Goal: Task Accomplishment & Management: Complete application form

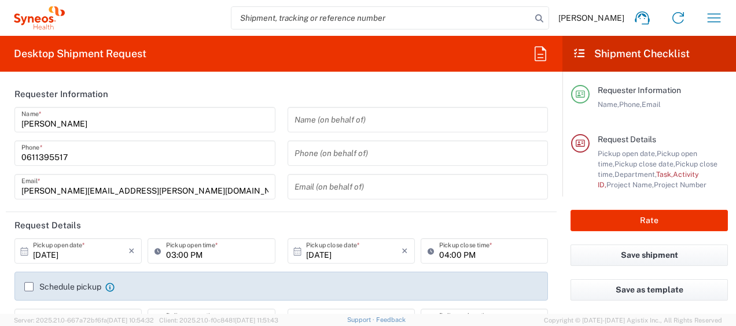
type input "4510"
type input "France"
type input "Syneos Health France SARL"
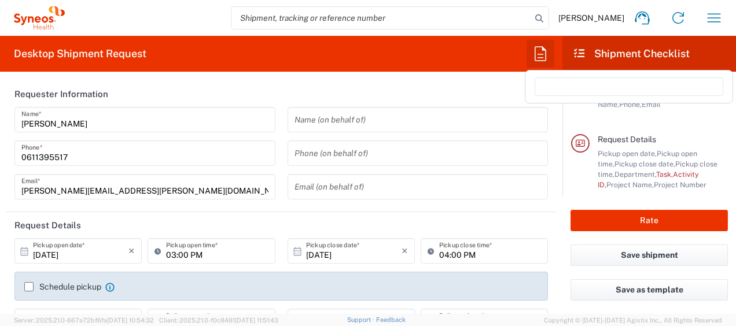
click at [532, 55] on icon "button" at bounding box center [540, 54] width 19 height 19
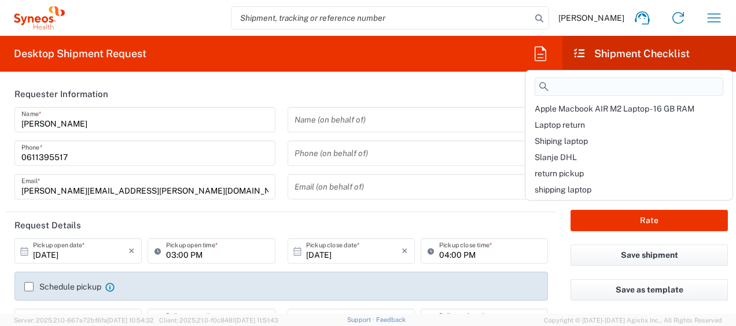
click at [560, 91] on input at bounding box center [628, 87] width 189 height 19
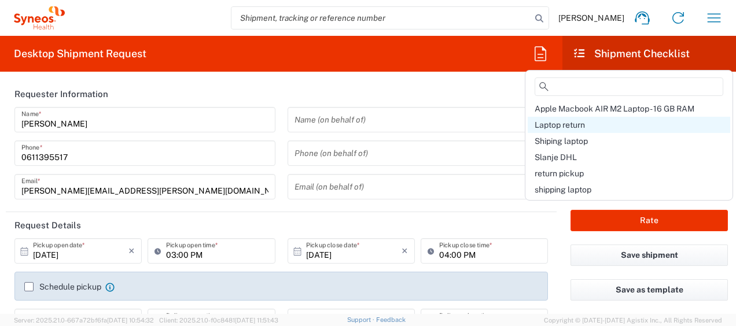
click at [569, 127] on span "Laptop return" at bounding box center [559, 124] width 50 height 9
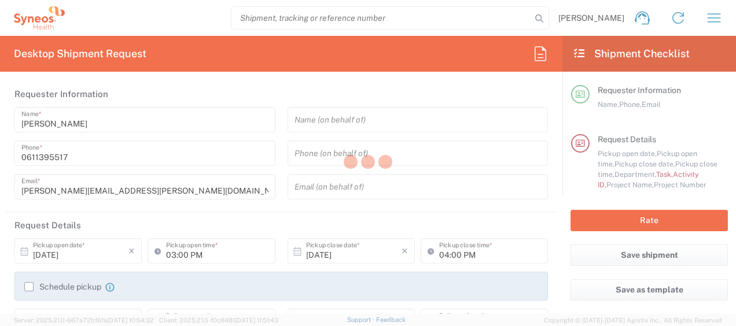
type input "Break/Fix"
type input "a220688"
type input "4510"
type input "Syneos Health France SARL"
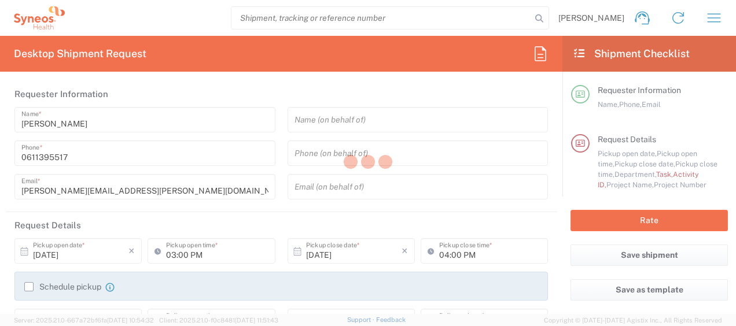
type input "25 boulevard Romain Rolland"
type input "5th Floor"
type input "Paris"
type input "France"
type input "75014"
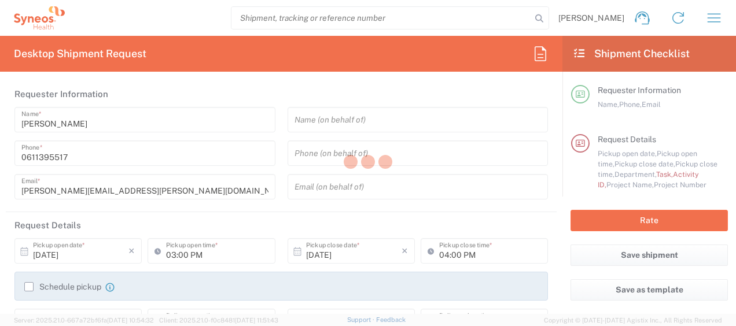
type input "Javad Ghasemi"
type input "0611395517"
type input "javad.ghasemi@syneoshealth.com"
type textarea "javad.ghasemi@syneoshealth.com"
type input "01:00 PM"
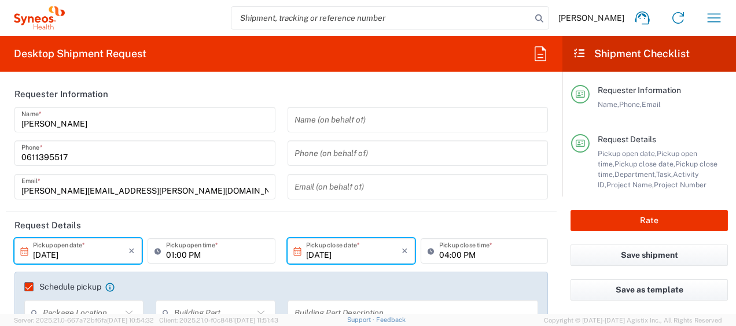
type input "4510 DEPARTMENTAL EXPENSE"
type input "Large Box"
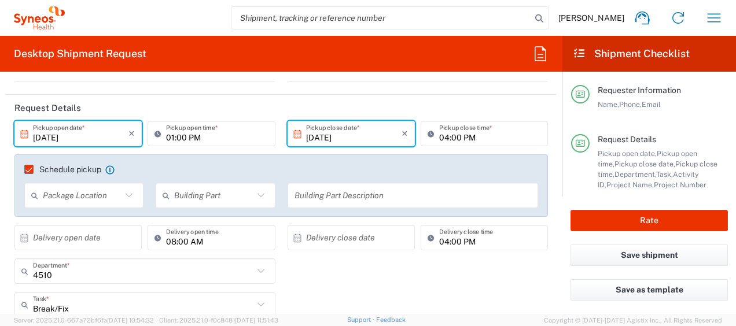
scroll to position [117, 0]
click at [49, 135] on input "10/13/2025" at bounding box center [80, 134] width 95 height 20
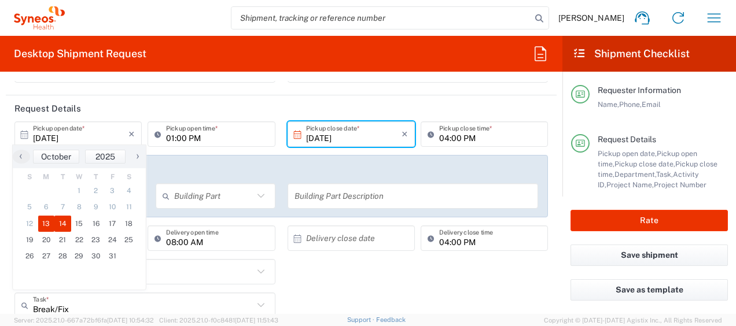
click at [65, 224] on span "14" at bounding box center [62, 224] width 17 height 16
type input "10/14/2025"
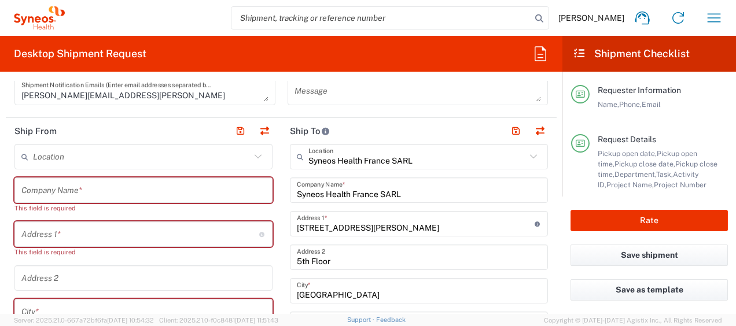
scroll to position [517, 0]
click at [63, 193] on input "text" at bounding box center [143, 190] width 244 height 20
paste input "Iannucci, Concetta"
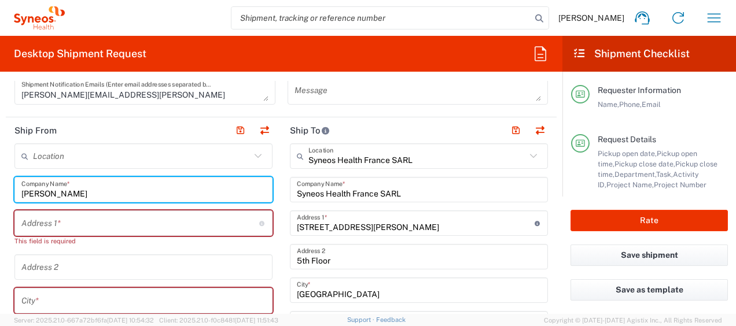
drag, startPoint x: 59, startPoint y: 193, endPoint x: 0, endPoint y: 202, distance: 59.8
click at [0, 202] on html "Javad Ghasemi Home Shipment estimator Shipment tracking Desktop shipment reques…" at bounding box center [368, 163] width 736 height 326
click at [77, 191] on input "Concetta" at bounding box center [143, 190] width 244 height 20
paste input "Iannucci,"
drag, startPoint x: 102, startPoint y: 192, endPoint x: 12, endPoint y: 200, distance: 91.2
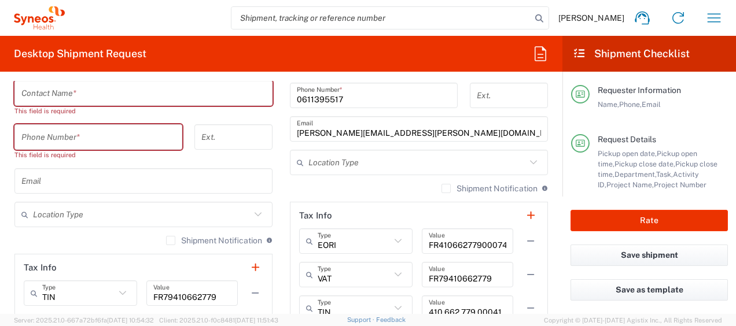
scroll to position [880, 0]
type input "Concetta Iannucci"
click at [59, 98] on input "text" at bounding box center [143, 93] width 244 height 20
paste input "Concetta Iannucci"
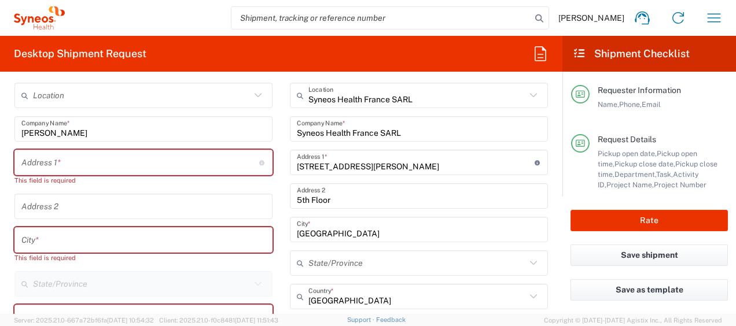
scroll to position [581, 0]
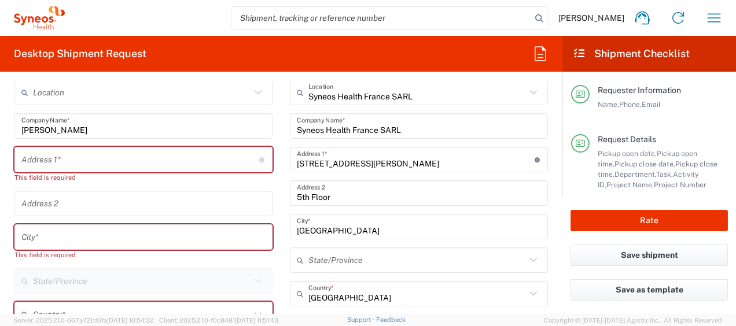
type input "Concetta Iannucci"
click at [46, 158] on input "text" at bounding box center [140, 160] width 238 height 20
paste input "Via Italia, 8"
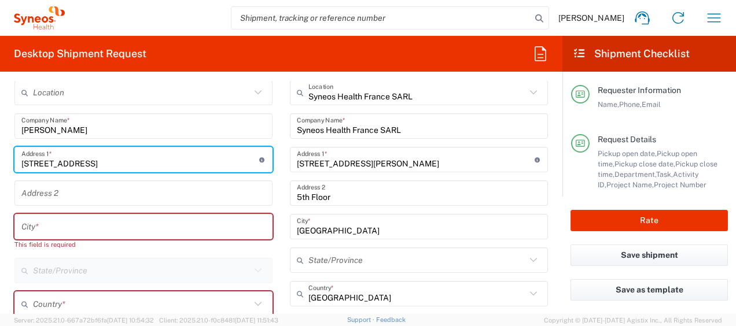
type input "Via Italia, 8"
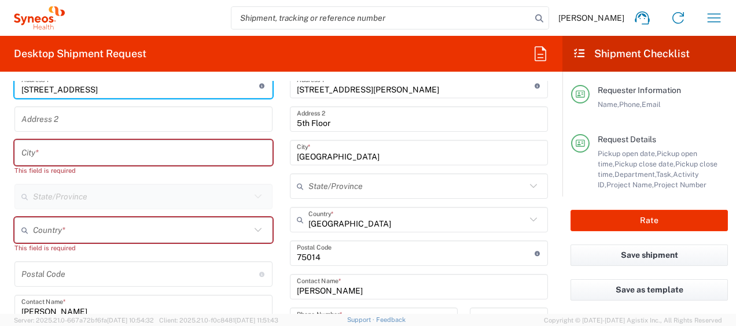
scroll to position [661, 0]
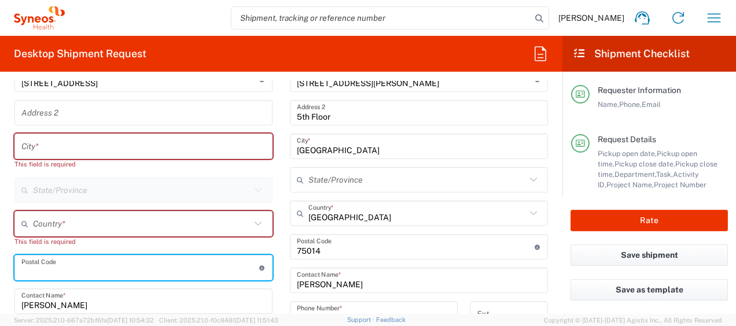
click at [116, 268] on input "undefined" at bounding box center [140, 268] width 238 height 20
paste input "Castelvenere"
type input "Castelvenere"
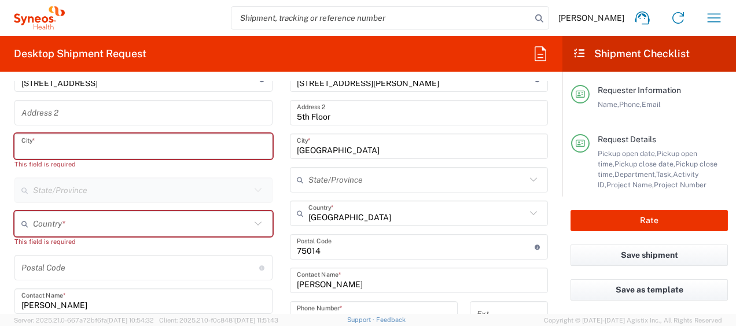
click at [54, 141] on input "text" at bounding box center [143, 147] width 244 height 20
paste input "Castelvenere"
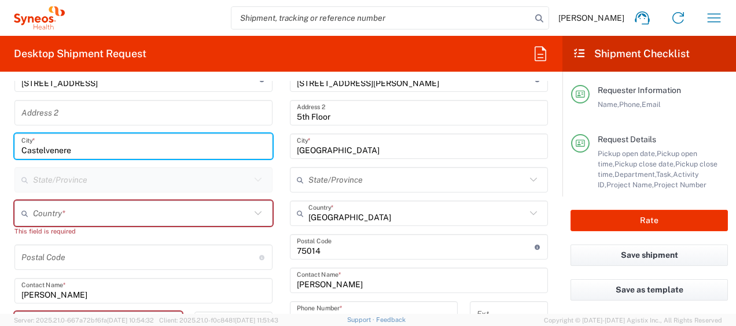
type input "Castelvenere"
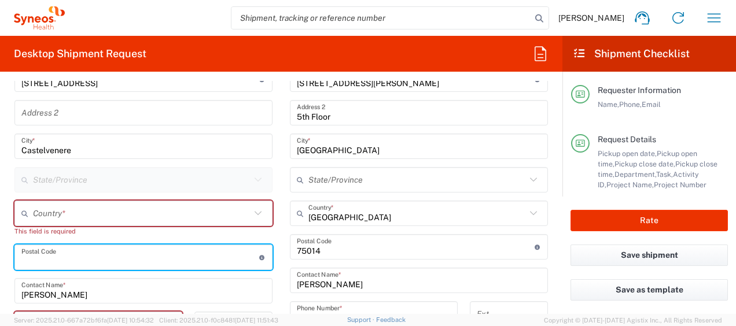
click at [73, 259] on input "undefined" at bounding box center [140, 258] width 238 height 20
paste input "82037"
type input "82037"
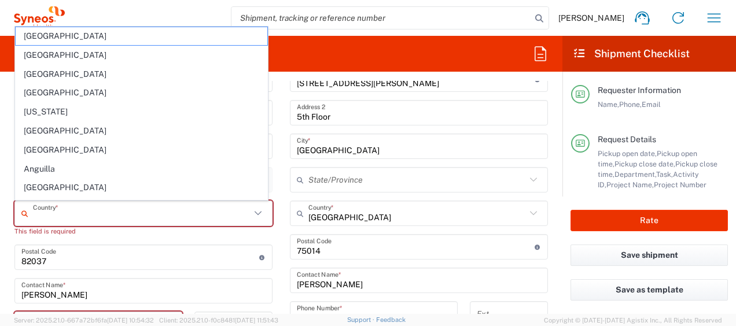
click at [79, 218] on input "text" at bounding box center [141, 214] width 217 height 20
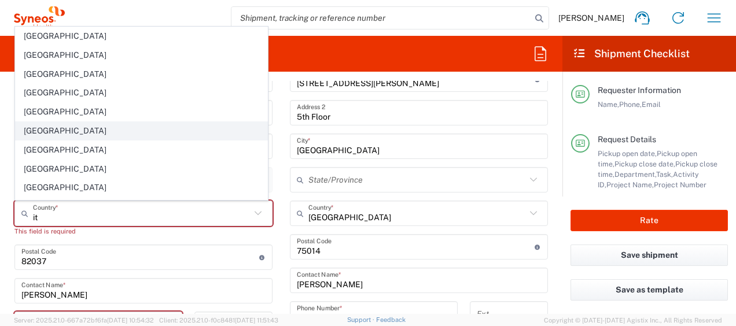
click at [73, 135] on span "Italy" at bounding box center [142, 131] width 252 height 18
type input "Italy"
type input "Sender/Shipper"
type input "Delivery Duty Paid"
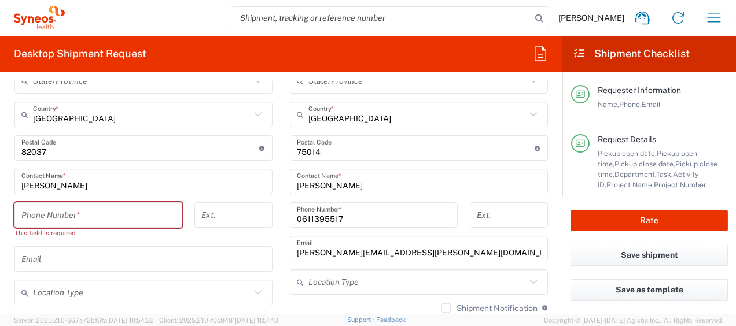
scroll to position [761, 0]
click at [87, 213] on input "tel" at bounding box center [98, 215] width 154 height 20
click at [91, 207] on input "tel" at bounding box center [98, 215] width 154 height 20
paste input "347 0457581"
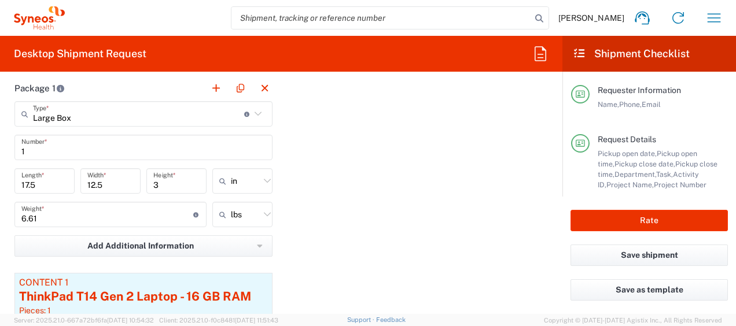
scroll to position [1205, 0]
type input "+347 0457581"
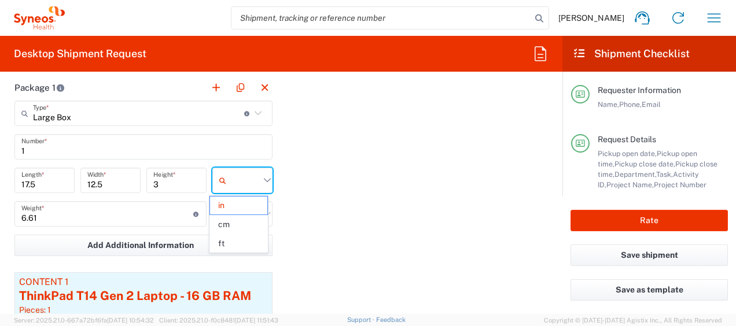
click at [245, 181] on input "text" at bounding box center [245, 180] width 29 height 19
click at [248, 223] on span "cm" at bounding box center [238, 225] width 57 height 18
type input "44.45"
type input "31.75"
type input "7.62"
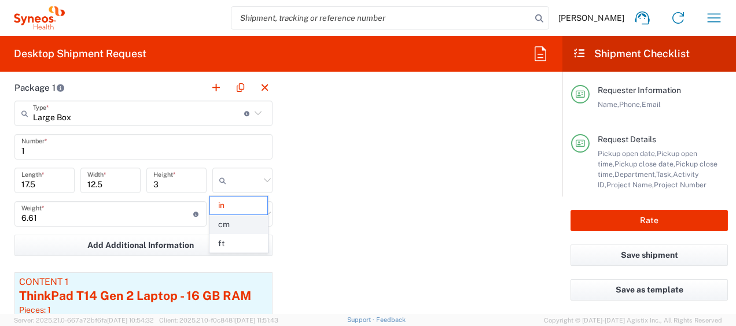
type input "cm"
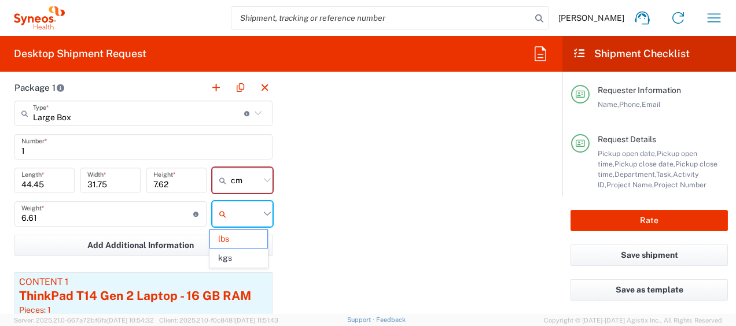
click at [251, 212] on input "text" at bounding box center [245, 214] width 29 height 19
click at [250, 254] on span "kgs" at bounding box center [238, 258] width 57 height 18
type input "3"
type input "kgs"
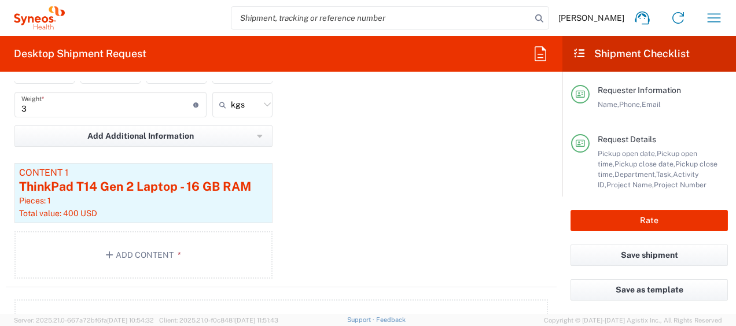
scroll to position [1317, 0]
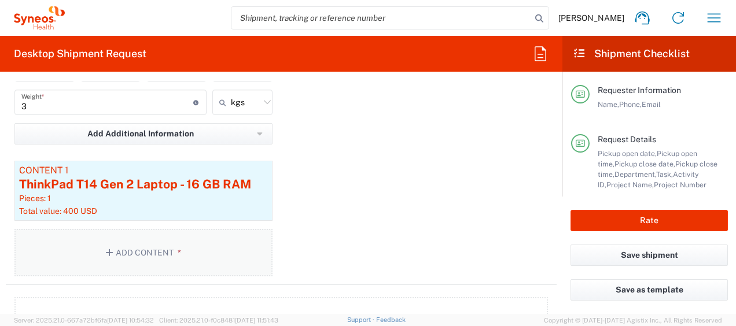
click at [177, 256] on span "*" at bounding box center [178, 252] width 8 height 9
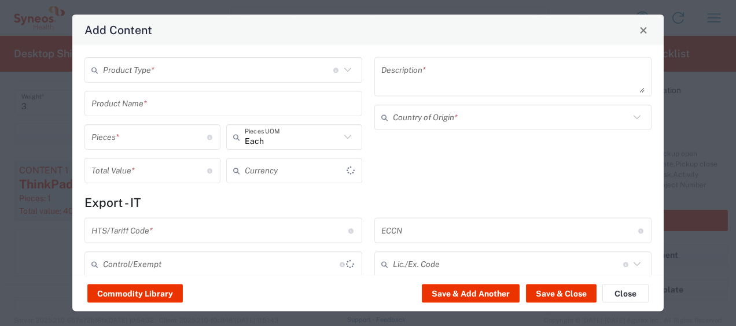
type input "US Dollar"
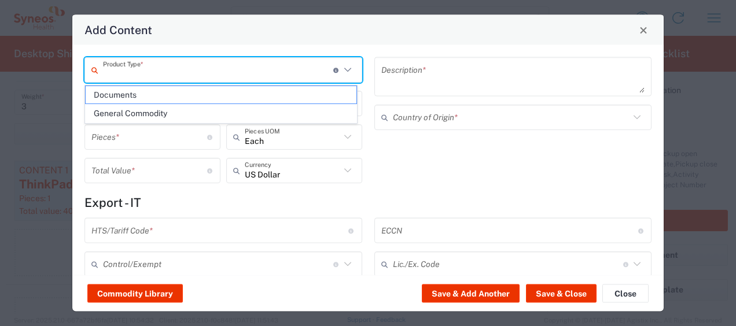
click at [250, 75] on input "text" at bounding box center [218, 70] width 230 height 20
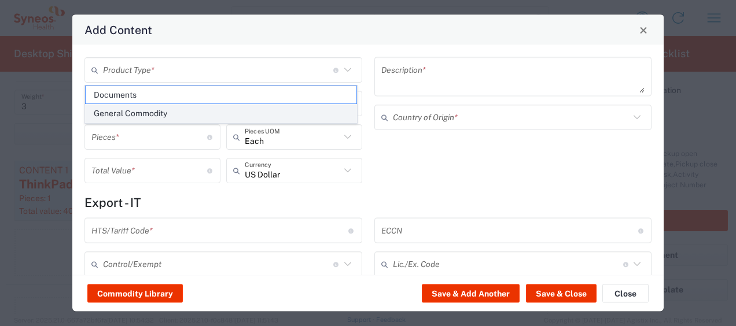
click at [248, 108] on span "General Commodity" at bounding box center [221, 114] width 271 height 18
type input "General Commodity"
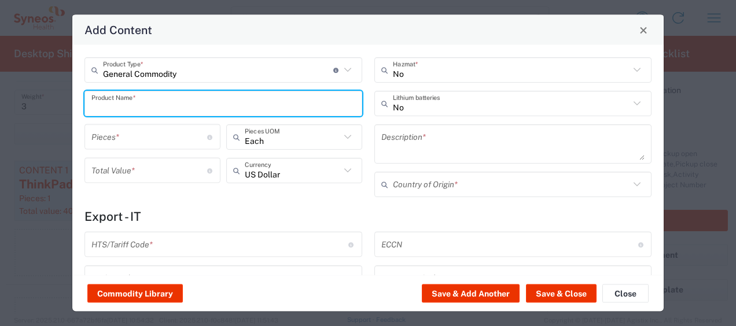
click at [133, 102] on input "text" at bounding box center [223, 103] width 264 height 20
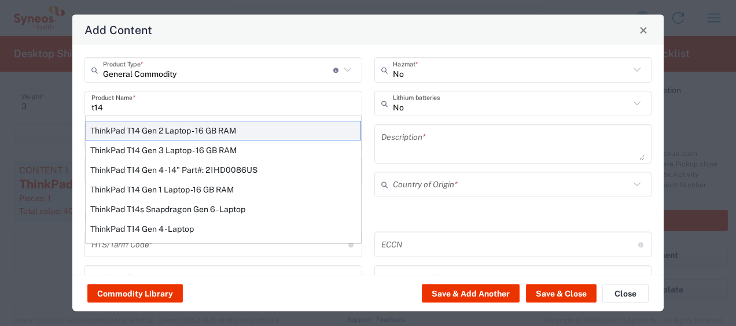
click at [168, 135] on div "ThinkPad T14 Gen 2 Laptop - 16 GB RAM" at bounding box center [223, 131] width 275 height 20
type input "ThinkPad T14 Gen 2 Laptop - 16 GB RAM"
type input "1"
type textarea "Intel Core i7-1156G7 vProÂ® Processor - 14"- 16 GB RAM - 512 GB SSD"
type input "China"
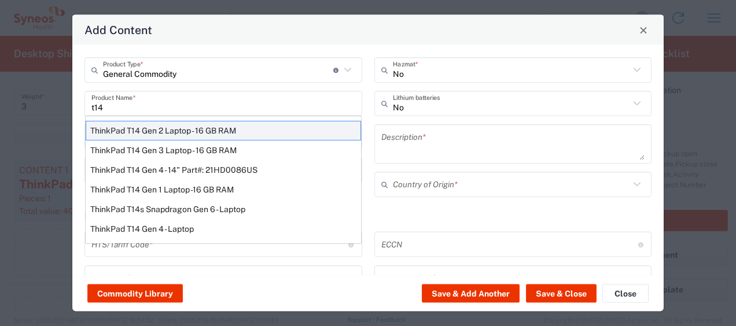
type input "8471300100"
type input "BIS"
type input "5A992.c"
type input "Yes"
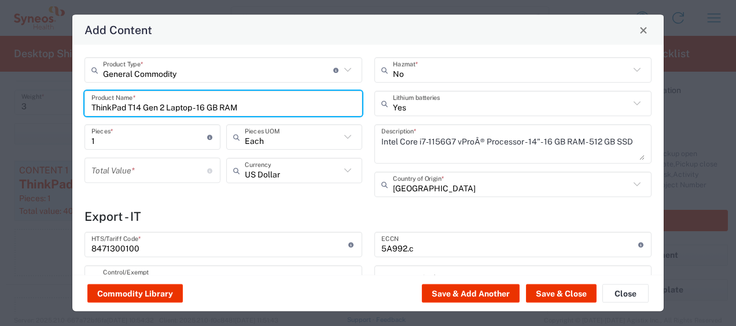
type input "NLR - No License Required"
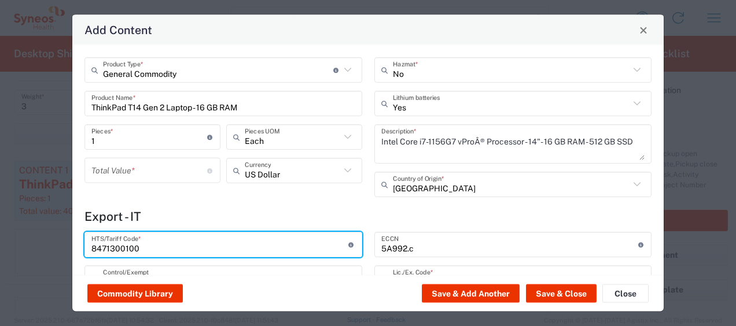
drag, startPoint x: 169, startPoint y: 246, endPoint x: 86, endPoint y: 250, distance: 83.4
click at [86, 250] on div "8471300100 HTS/Tariff Code * 10-digit U.S. import and export statistical classi…" at bounding box center [223, 244] width 278 height 25
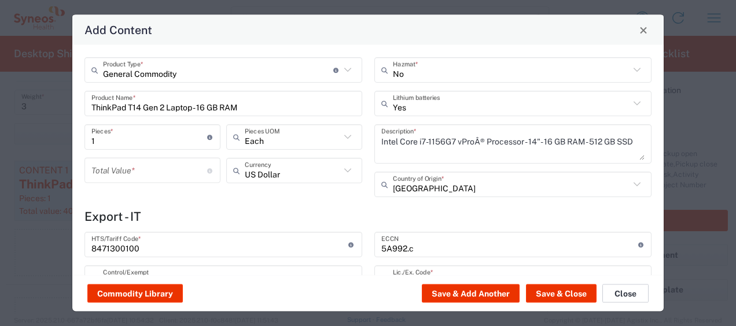
click at [636, 297] on button "Close" at bounding box center [625, 294] width 46 height 19
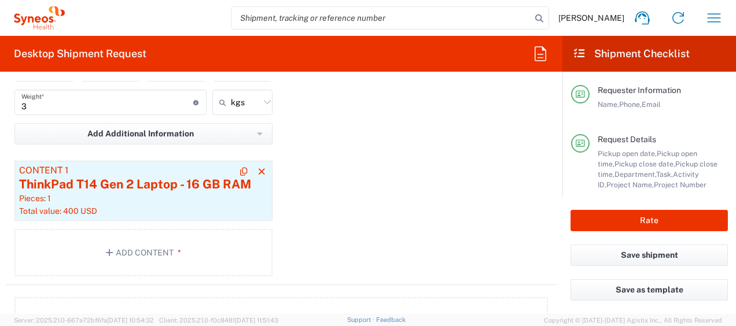
click at [165, 189] on div "ThinkPad T14 Gen 2 Laptop - 16 GB RAM" at bounding box center [143, 184] width 249 height 17
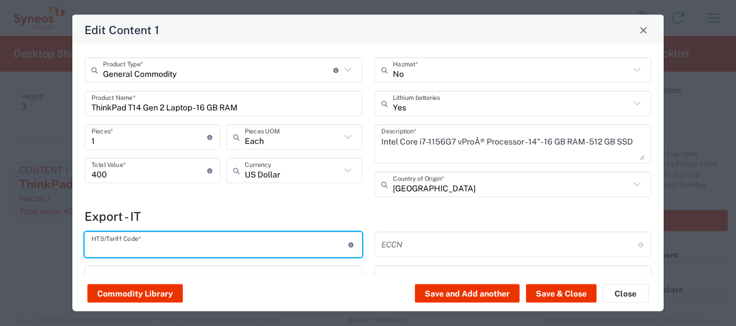
click at [125, 234] on input "text" at bounding box center [219, 244] width 257 height 20
paste input "8471300100"
type input "8471300100"
click at [571, 289] on button "Save & Close" at bounding box center [561, 294] width 71 height 19
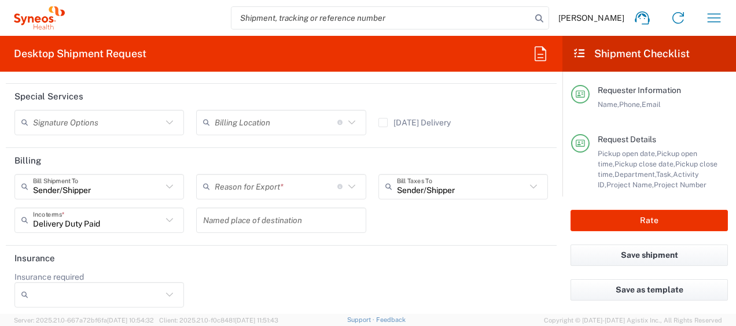
scroll to position [1826, 0]
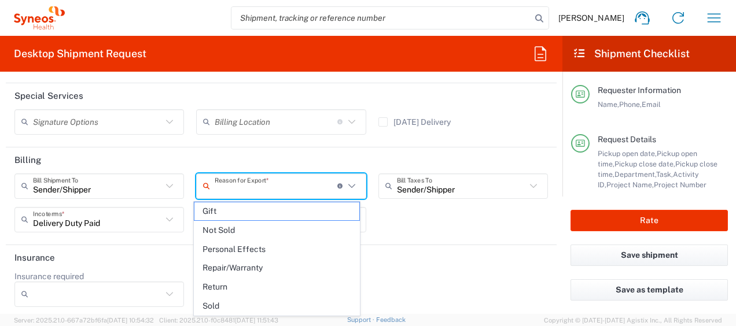
click at [300, 191] on input "text" at bounding box center [276, 186] width 123 height 20
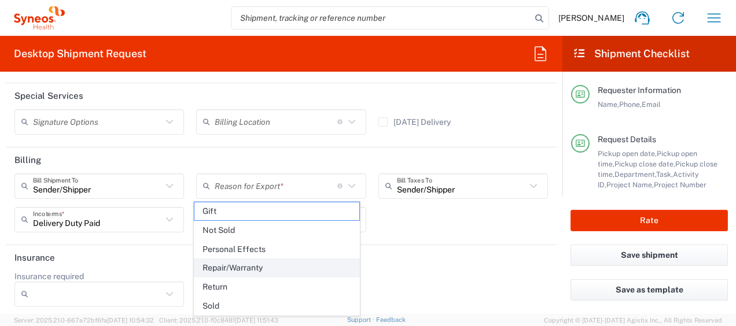
click at [272, 270] on span "Repair/Warranty" at bounding box center [276, 268] width 164 height 18
type input "Repair/Warranty"
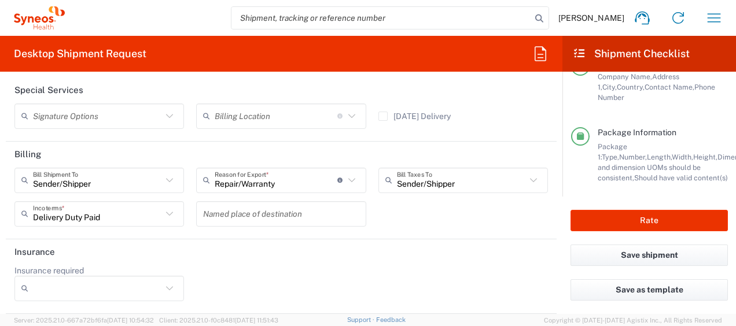
scroll to position [298, 0]
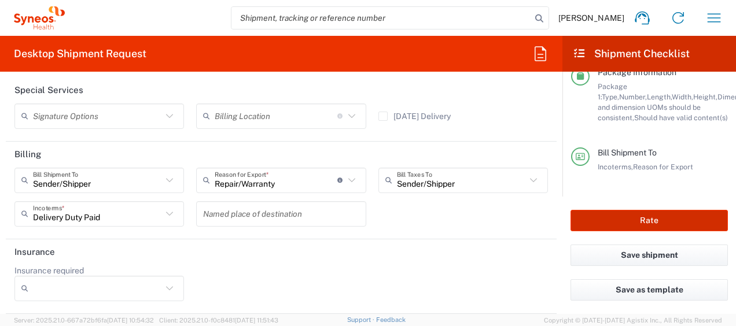
click at [648, 220] on button "Rate" at bounding box center [648, 220] width 157 height 21
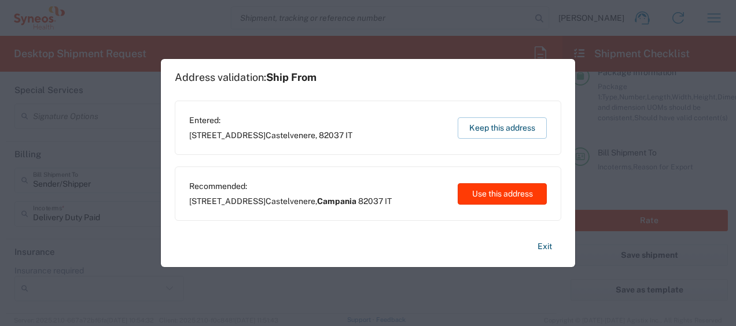
click at [496, 202] on button "Use this address" at bounding box center [502, 193] width 89 height 21
type input "Campania"
type input "Italy"
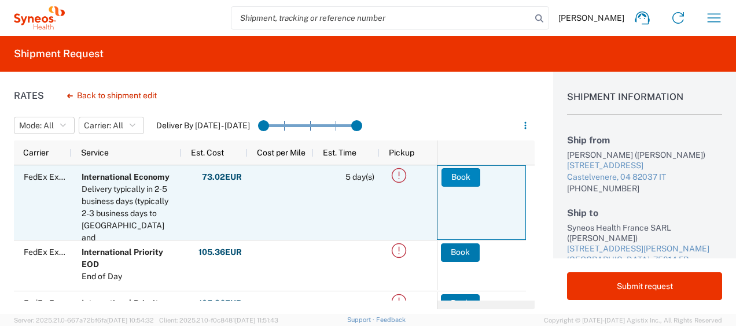
click at [464, 179] on button "Book" at bounding box center [460, 177] width 39 height 19
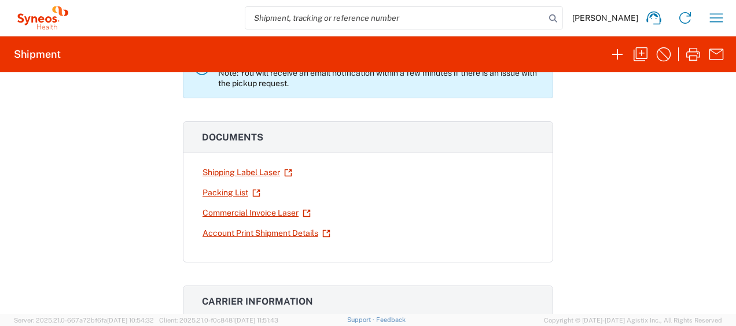
scroll to position [114, 0]
click at [214, 176] on link "Shipping Label Laser" at bounding box center [247, 172] width 91 height 20
click at [613, 53] on icon "button" at bounding box center [617, 54] width 19 height 19
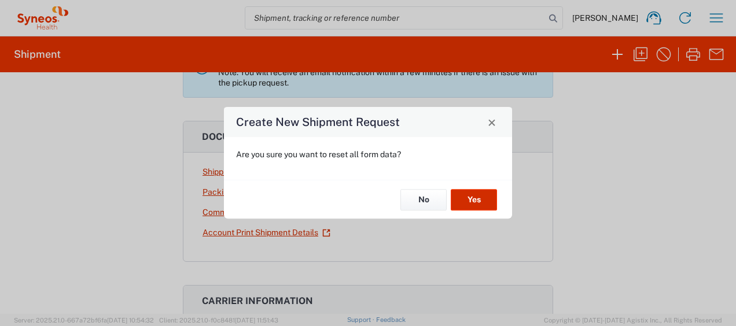
click at [477, 197] on button "Yes" at bounding box center [474, 199] width 46 height 21
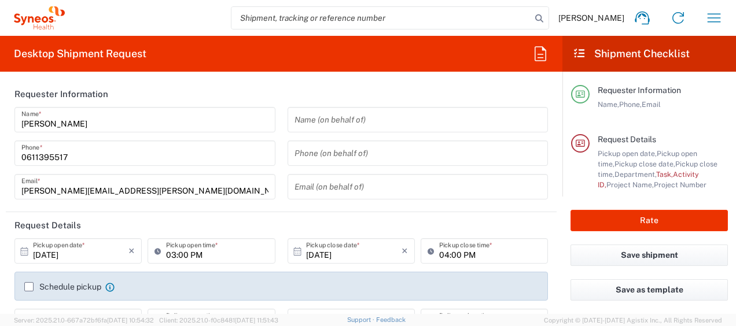
type input "4510"
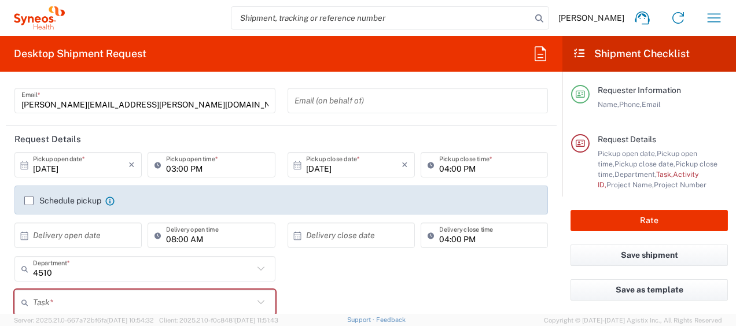
scroll to position [87, 0]
click at [50, 167] on input "10/13/2025" at bounding box center [80, 164] width 95 height 20
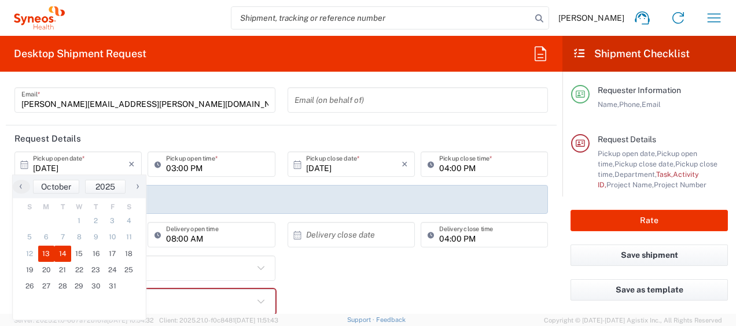
click at [66, 249] on span "14" at bounding box center [62, 254] width 17 height 16
type input "10/14/2025"
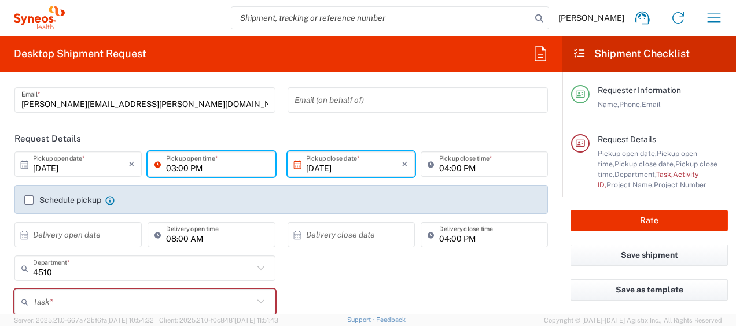
click at [171, 169] on input "03:00 PM" at bounding box center [217, 164] width 102 height 20
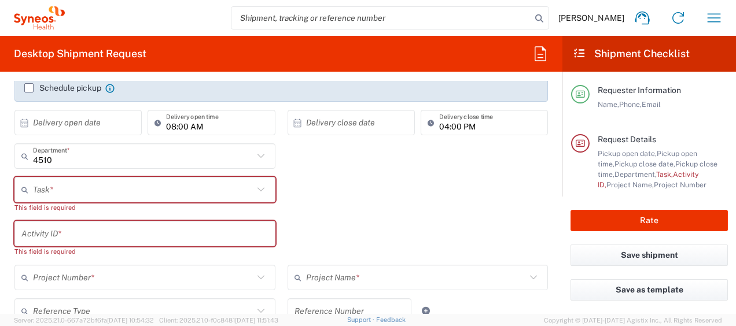
scroll to position [200, 0]
type input "01:00 PM"
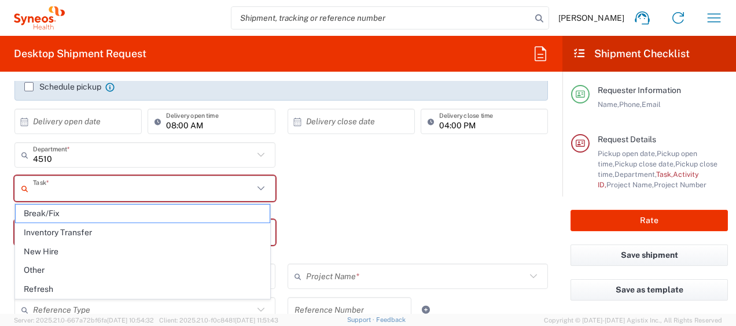
click at [72, 192] on input "text" at bounding box center [143, 189] width 220 height 20
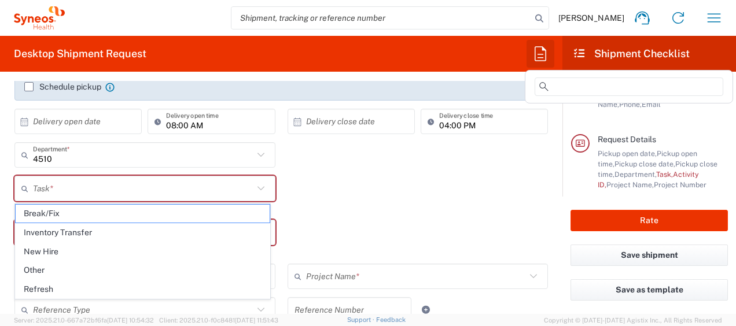
click at [542, 59] on icon "button" at bounding box center [540, 54] width 19 height 19
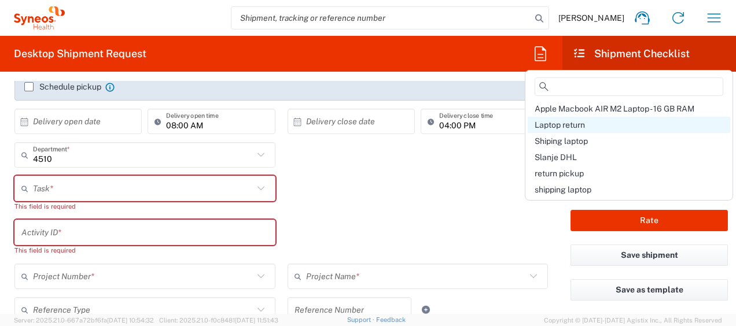
click at [553, 123] on span "Laptop return" at bounding box center [559, 124] width 50 height 9
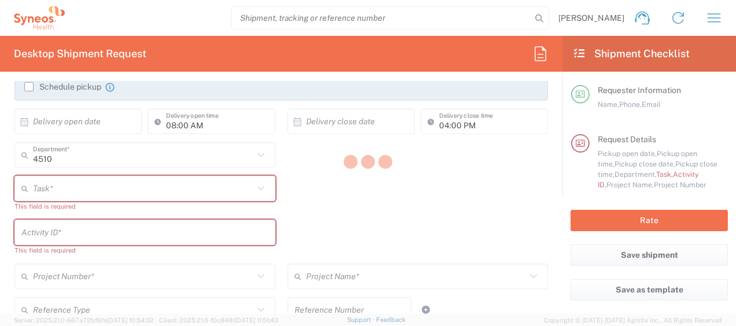
type input "Break/Fix"
type input "a220688"
type input "4510"
type textarea "javad.ghasemi@syneoshealth.com"
type input "Syneos Health France SARL"
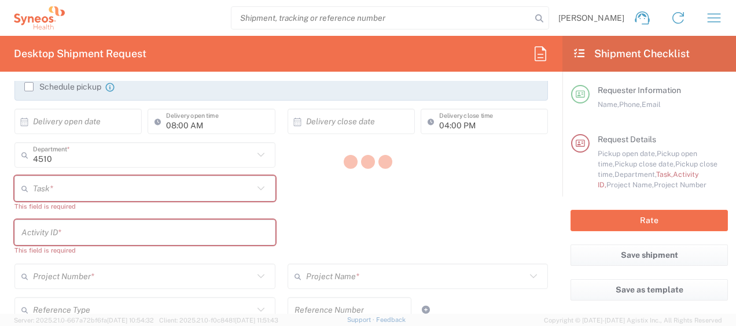
type input "Syneos Health France SARL"
type input "25 boulevard Romain Rolland"
type input "5th Floor"
type input "Paris"
type input "France"
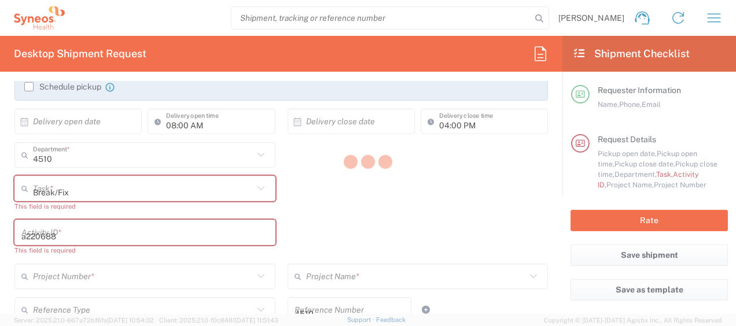
type input "75014"
type input "Javad Ghasemi"
type input "0611395517"
type input "javad.ghasemi@syneoshealth.com"
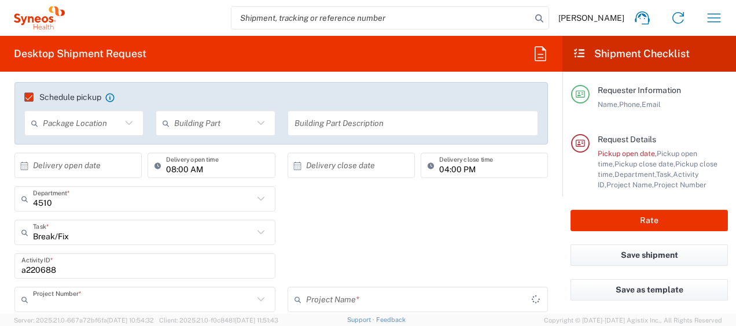
type input "4510 DEPARTMENTAL EXPENSE"
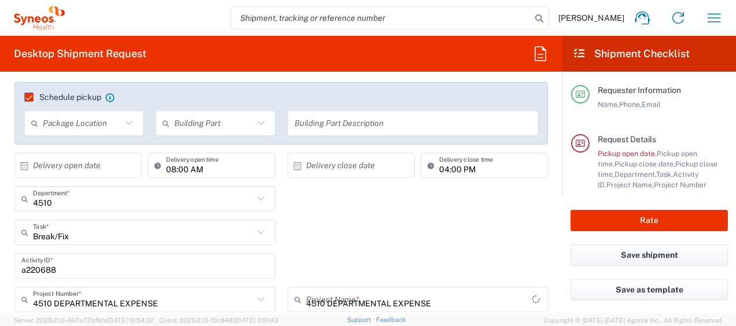
scroll to position [211, 0]
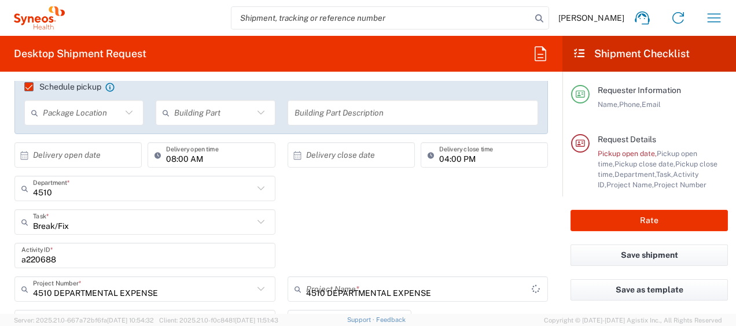
type input "Large Box"
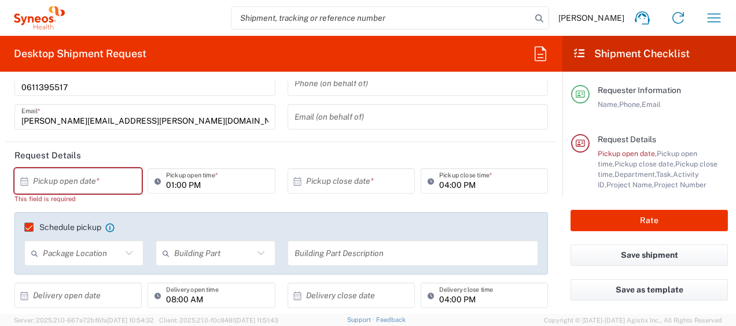
scroll to position [71, 0]
click at [61, 185] on input "text" at bounding box center [80, 181] width 95 height 20
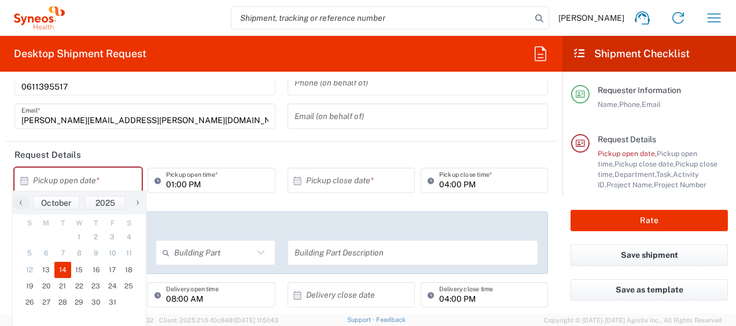
click at [63, 267] on span "14" at bounding box center [62, 270] width 17 height 16
type input "10/14/2025"
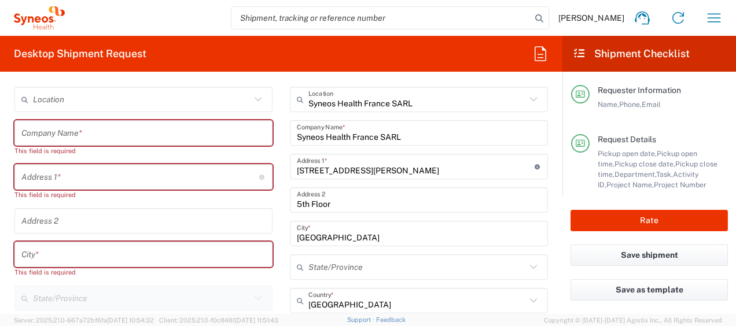
scroll to position [574, 0]
click at [57, 130] on input "text" at bounding box center [143, 133] width 244 height 20
paste input "Kateryna Mishakina"
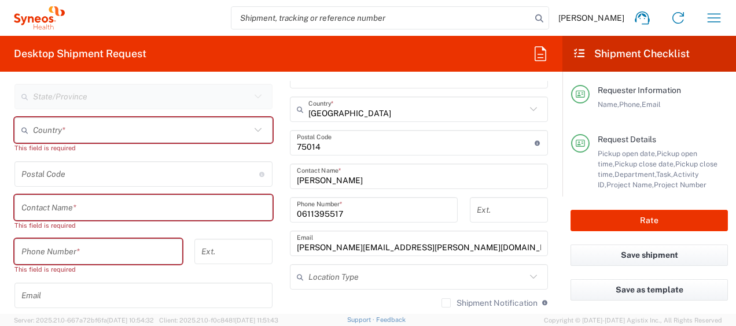
scroll to position [766, 0]
type input "Kateryna Mishakina"
click at [34, 209] on input "text" at bounding box center [143, 207] width 244 height 20
paste input "Kateryna Mishakina"
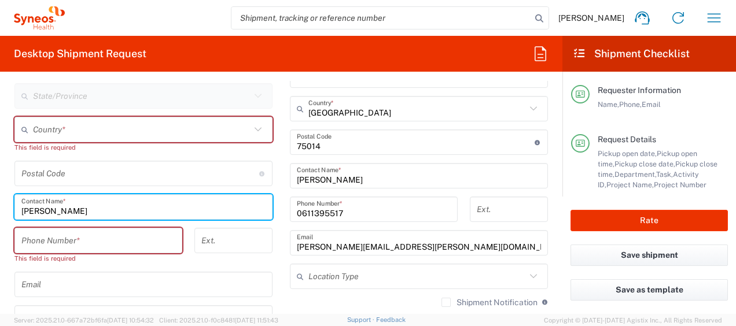
type input "Kateryna Mishakina"
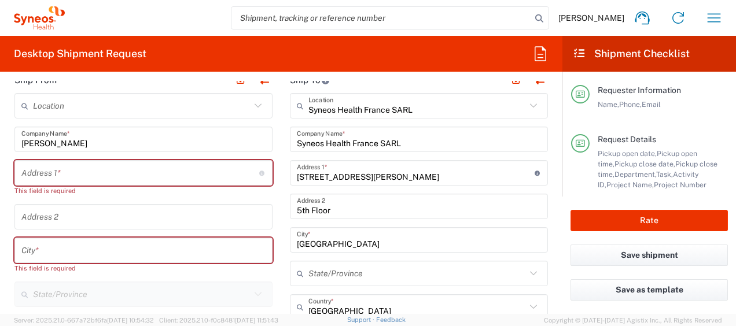
scroll to position [566, 0]
click at [80, 166] on input "text" at bounding box center [140, 174] width 238 height 20
paste input "18 chemin de Lendrevie"
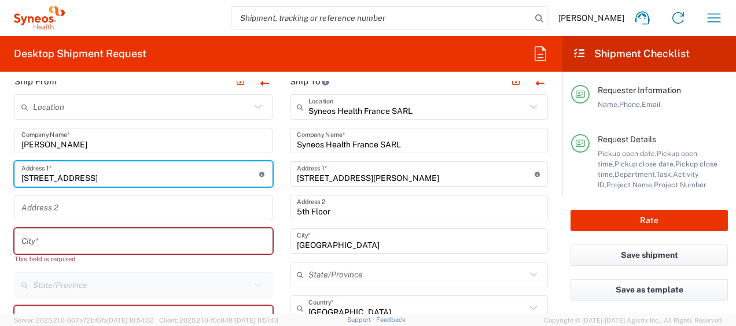
type input "18 chemin de Lendrevie"
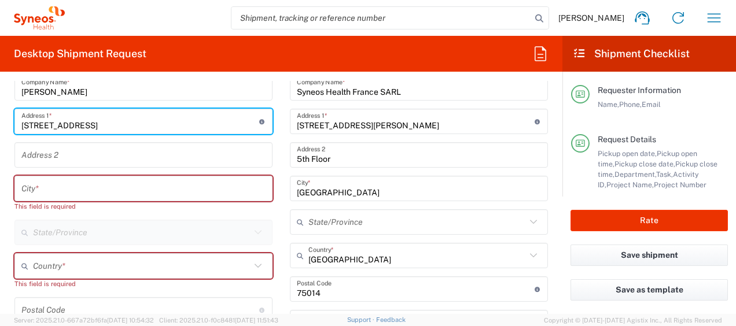
scroll to position [664, 0]
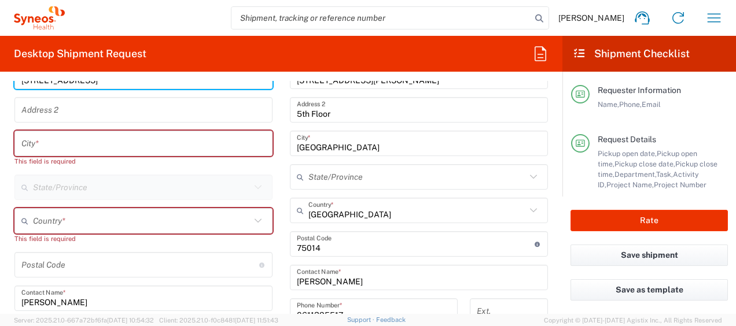
click at [53, 263] on input "undefined" at bounding box center [140, 265] width 238 height 20
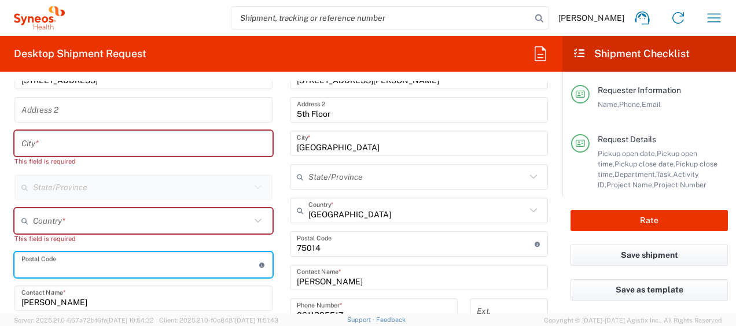
paste input "81160"
type input "81160"
click at [69, 156] on div "This field is required" at bounding box center [143, 161] width 258 height 10
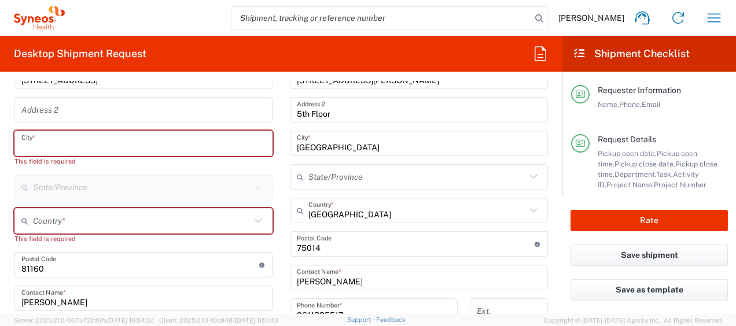
click at [64, 150] on input "text" at bounding box center [143, 144] width 244 height 20
paste input "St Juery"
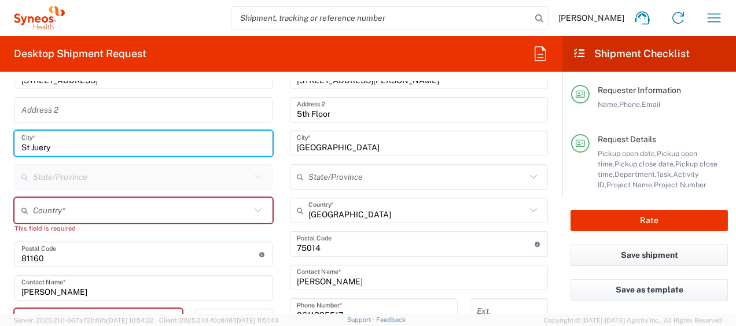
type input "St Juery"
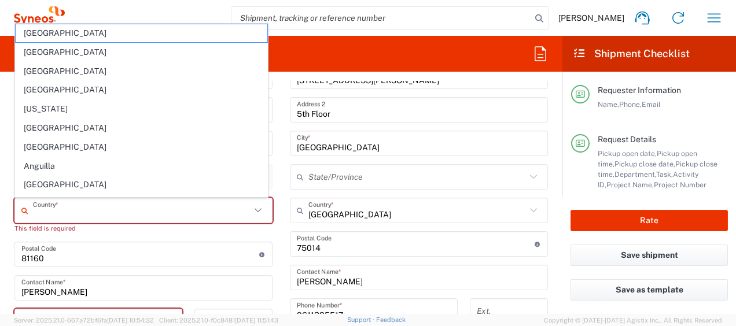
click at [73, 207] on input "text" at bounding box center [141, 211] width 217 height 20
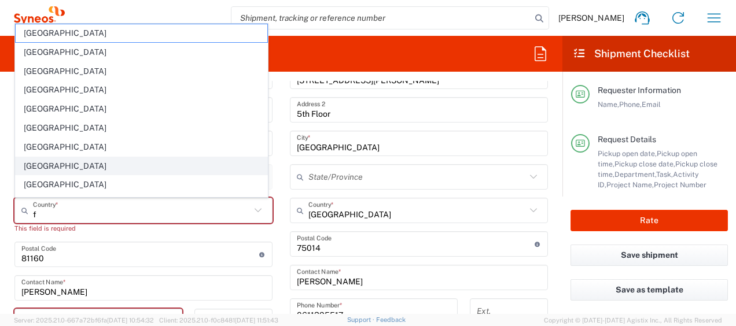
click at [38, 168] on span "France" at bounding box center [142, 166] width 252 height 18
type input "France"
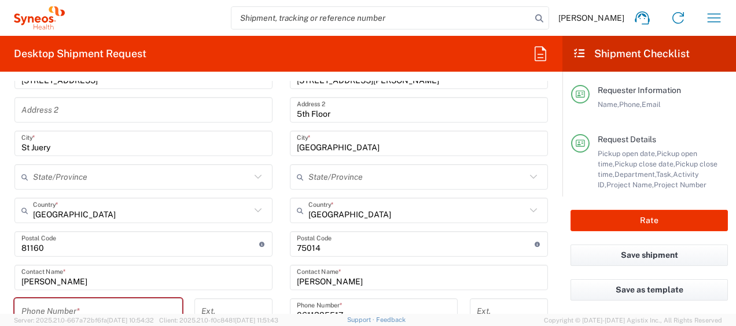
scroll to position [716, 0]
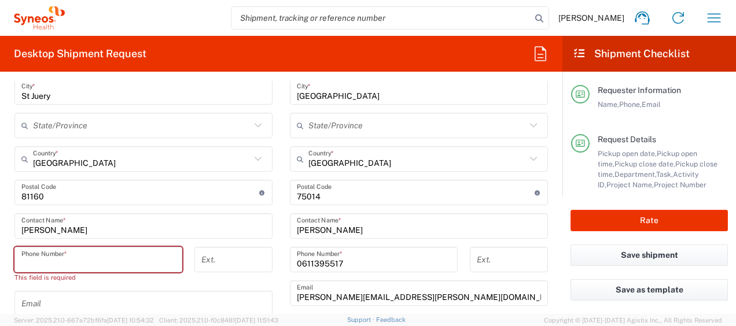
click at [68, 257] on input "tel" at bounding box center [98, 260] width 154 height 20
paste input "+330625531659"
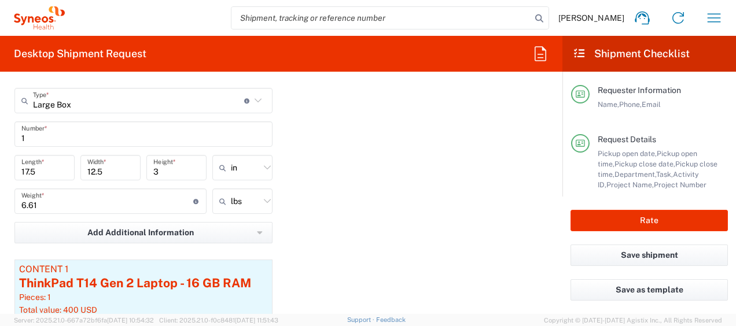
scroll to position [1220, 0]
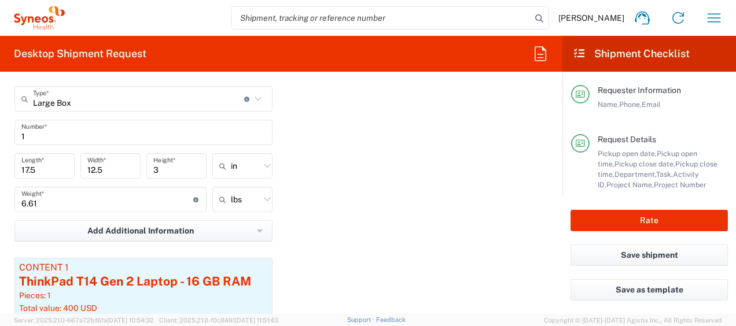
type input "+330625531659"
click at [246, 170] on input "text" at bounding box center [245, 166] width 29 height 19
click at [252, 209] on span "cm" at bounding box center [238, 210] width 57 height 18
type input "44.45"
type input "31.75"
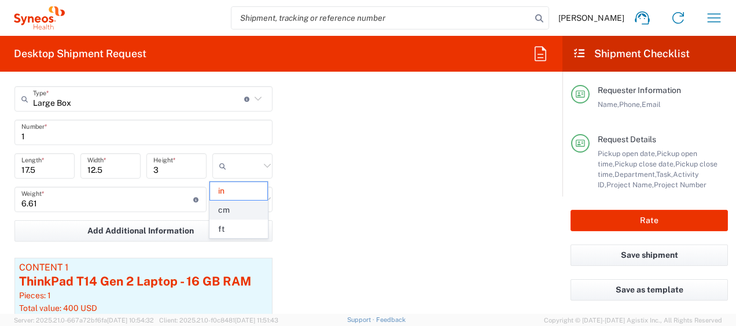
type input "7.62"
type input "cm"
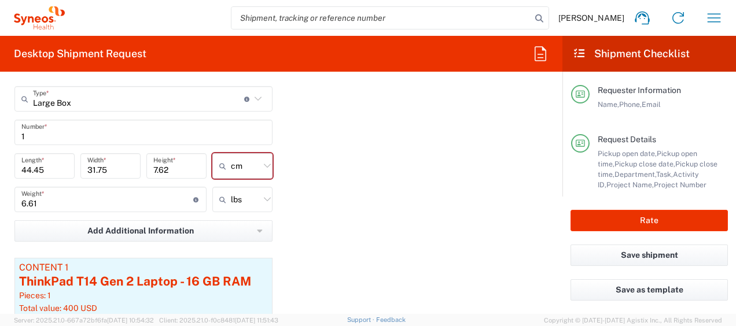
click at [260, 197] on icon at bounding box center [267, 199] width 15 height 15
click at [255, 241] on span "kgs" at bounding box center [238, 244] width 57 height 18
type input "3"
type input "kgs"
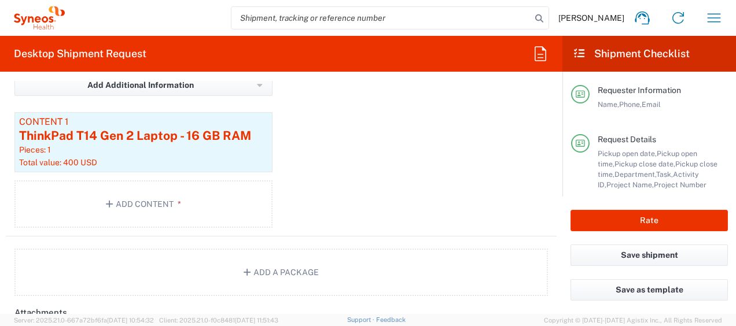
scroll to position [1366, 0]
click at [164, 222] on button "Add Content *" at bounding box center [143, 203] width 258 height 47
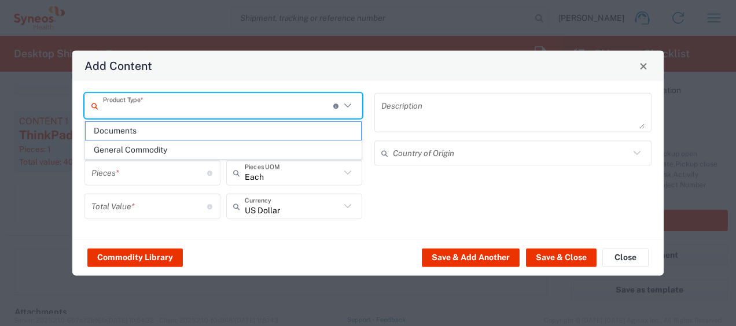
click at [187, 114] on input "text" at bounding box center [218, 105] width 230 height 20
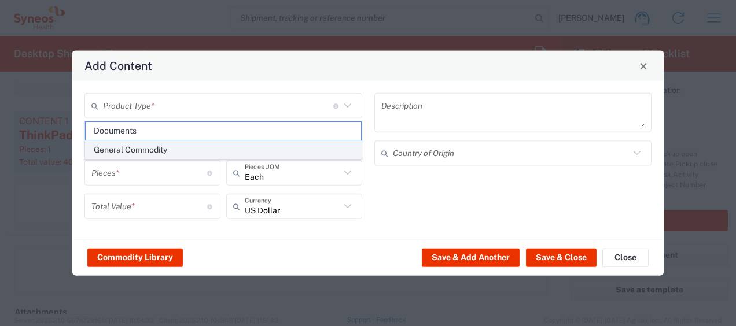
click at [198, 148] on span "General Commodity" at bounding box center [223, 150] width 275 height 18
type input "General Commodity"
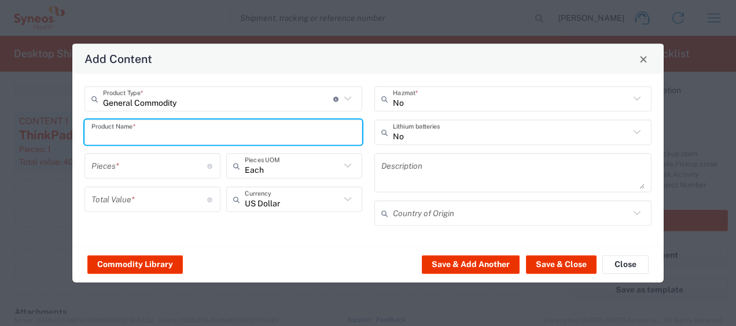
click at [166, 134] on input "text" at bounding box center [223, 132] width 264 height 20
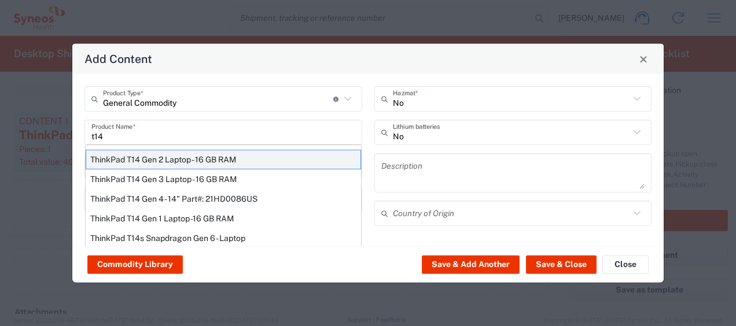
click at [176, 153] on div "ThinkPad T14 Gen 2 Laptop - 16 GB RAM" at bounding box center [223, 160] width 275 height 20
type input "ThinkPad T14 Gen 2 Laptop - 16 GB RAM"
type input "1"
type textarea "Intel Core i7-1156G7 vProÂ® Processor - 14"- 16 GB RAM - 512 GB SSD"
type input "China"
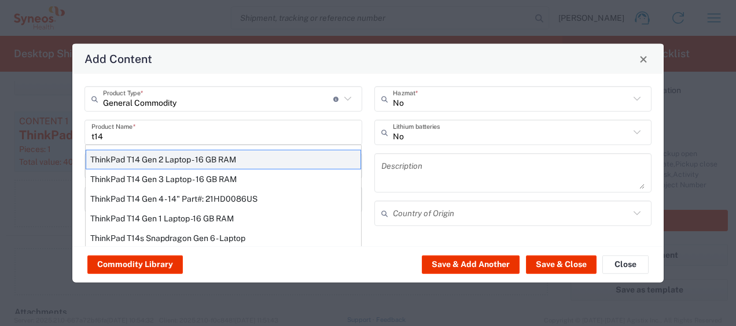
type input "Yes"
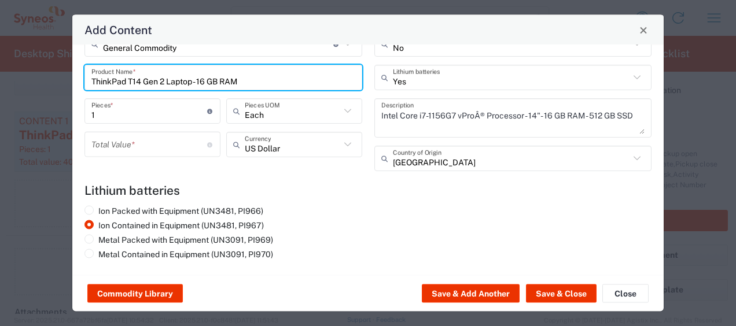
scroll to position [0, 0]
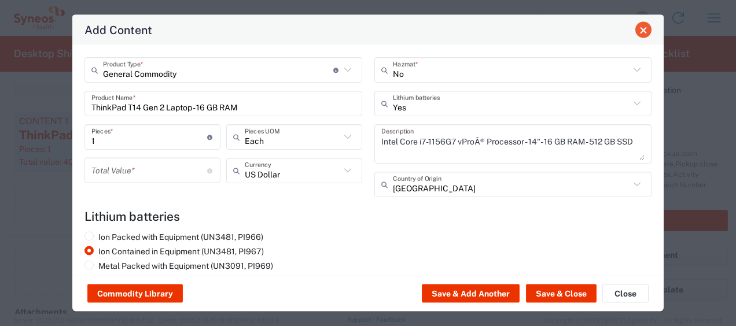
click at [647, 31] on button "Close" at bounding box center [643, 30] width 16 height 16
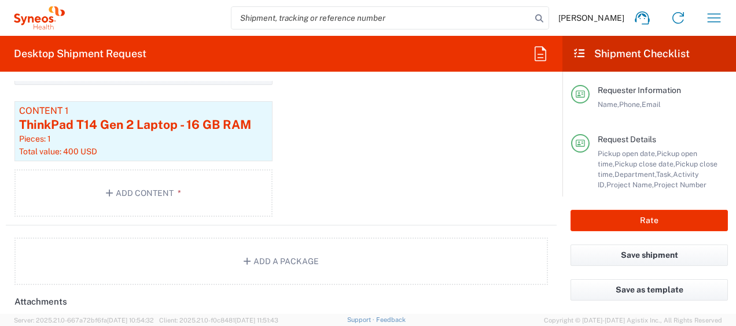
scroll to position [1377, 0]
click at [614, 215] on button "Rate" at bounding box center [648, 220] width 157 height 21
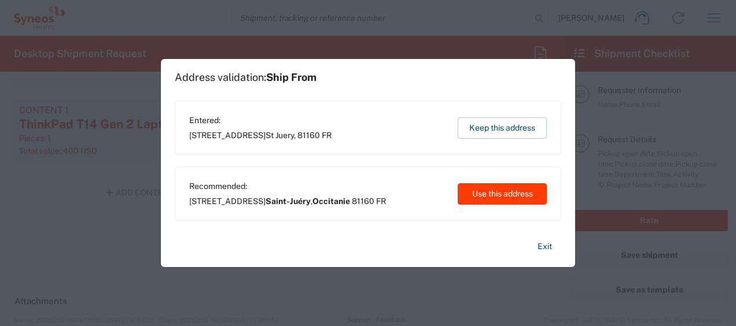
click at [471, 190] on button "Use this address" at bounding box center [502, 193] width 89 height 21
type input "Saint-Juéry"
type input "Occitanie"
type input "France"
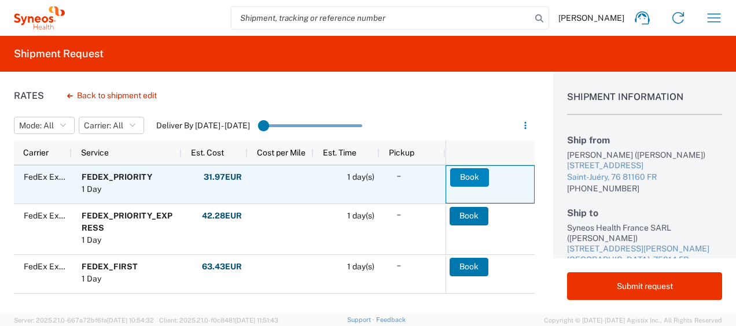
click at [468, 183] on button "Book" at bounding box center [469, 177] width 39 height 19
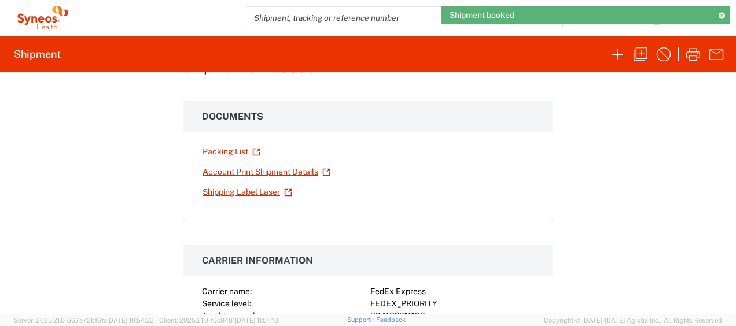
scroll to position [50, 0]
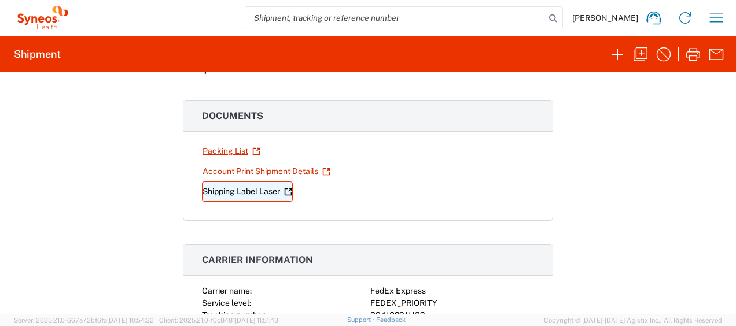
click at [242, 195] on link "Shipping Label Laser" at bounding box center [247, 192] width 91 height 20
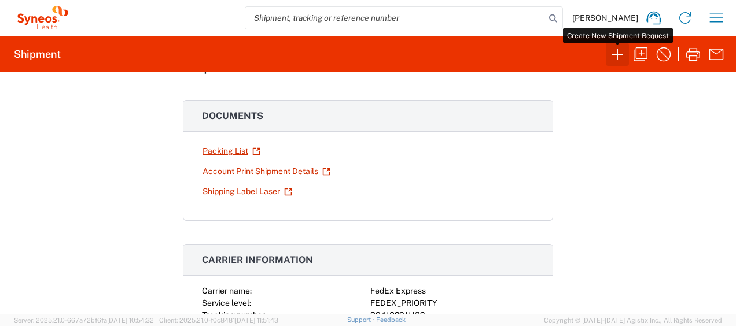
click at [617, 53] on icon "button" at bounding box center [617, 54] width 10 height 10
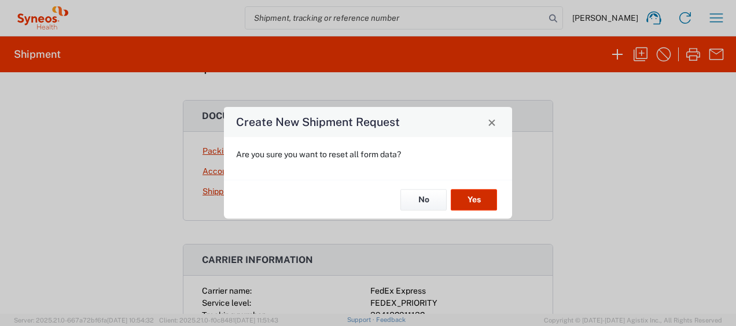
click at [477, 202] on button "Yes" at bounding box center [474, 199] width 46 height 21
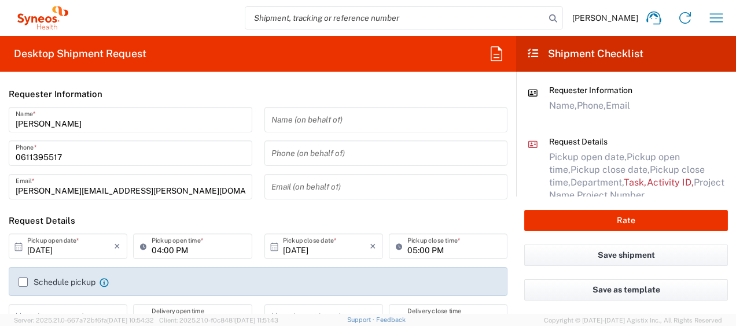
type input "4510"
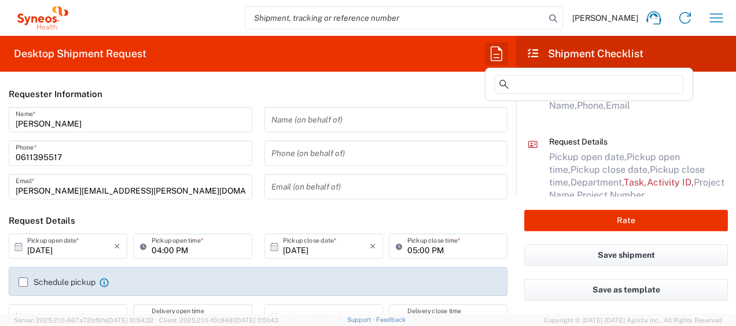
click at [505, 54] on icon "button" at bounding box center [496, 54] width 19 height 19
click at [521, 82] on input at bounding box center [589, 84] width 189 height 19
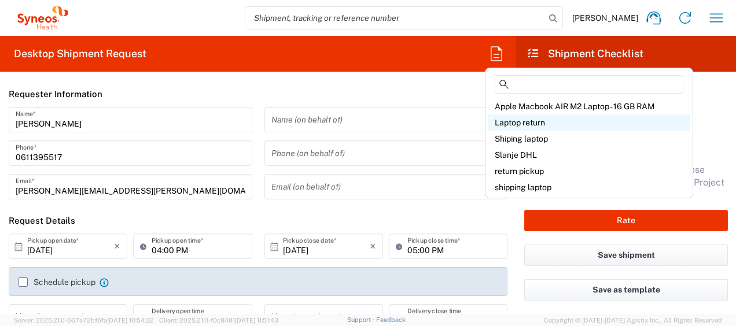
click at [528, 122] on span "Laptop return" at bounding box center [520, 122] width 50 height 9
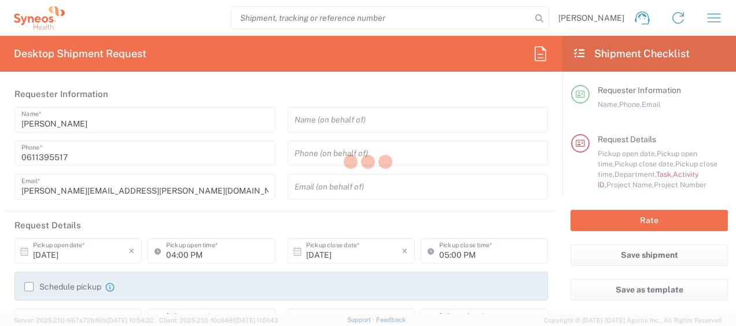
type input "01:00 PM"
type input "04:00 PM"
type input "Break/Fix"
type input "a220688"
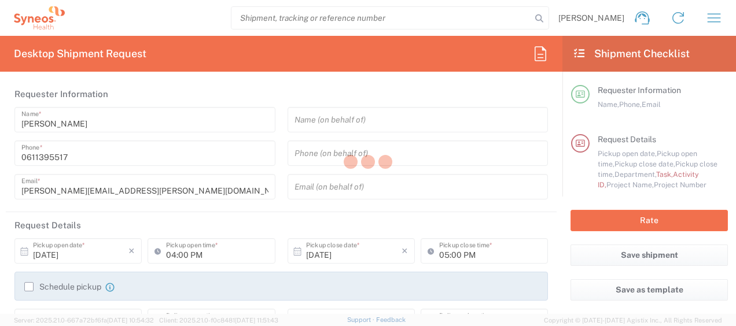
type input "4510"
type textarea "javad.ghasemi@syneoshealth.com"
type input "Syneos Health France SARL"
type input "25 boulevard Romain Rolland"
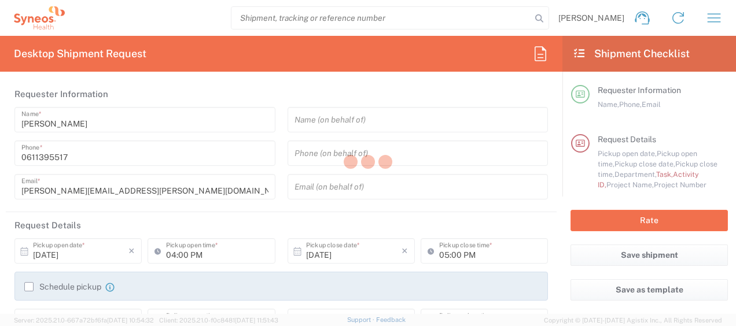
type input "5th Floor"
type input "Paris"
type input "France"
type input "75014"
type input "Javad Ghasemi"
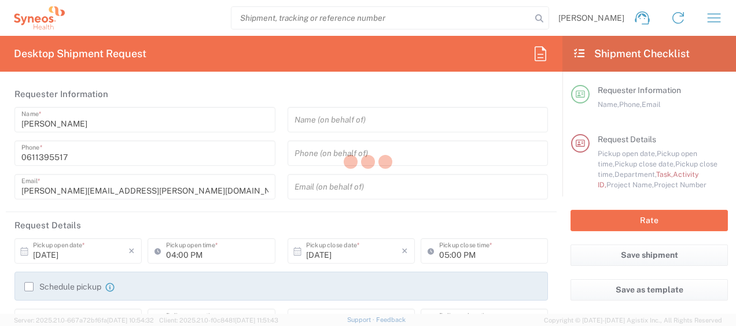
type input "0611395517"
type input "javad.ghasemi@syneoshealth.com"
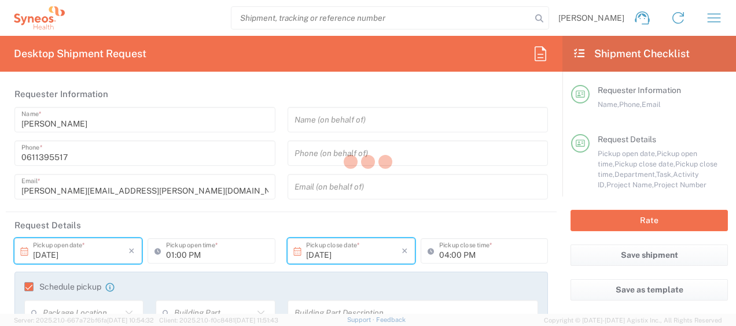
type input "Large Box"
type input "4510 DEPARTMENTAL EXPENSE"
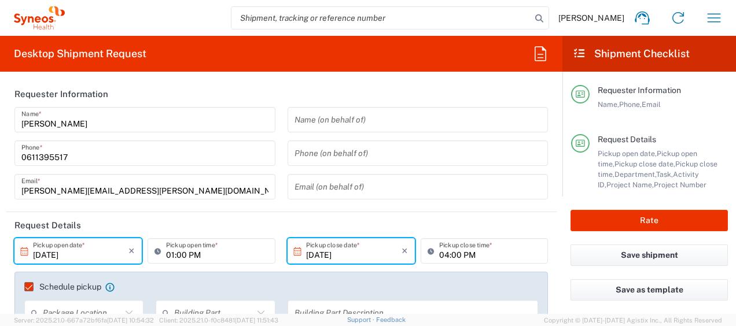
type input "4510 DEPARTMENTAL EXPENSE"
click at [51, 258] on input "10/13/2025" at bounding box center [80, 251] width 95 height 20
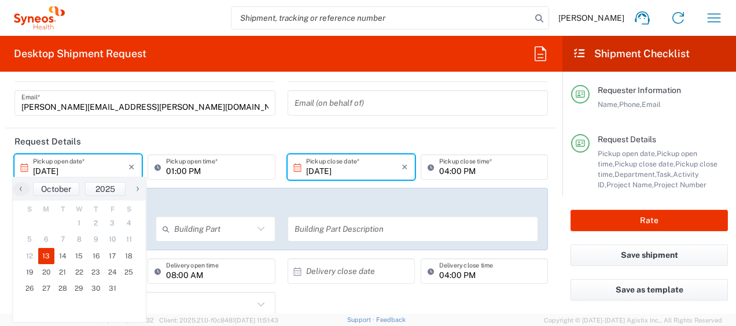
scroll to position [86, 0]
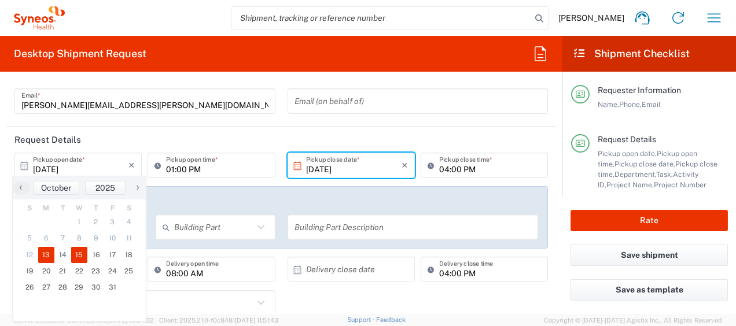
click at [82, 253] on span "15" at bounding box center [79, 255] width 17 height 16
type input "10/15/2025"
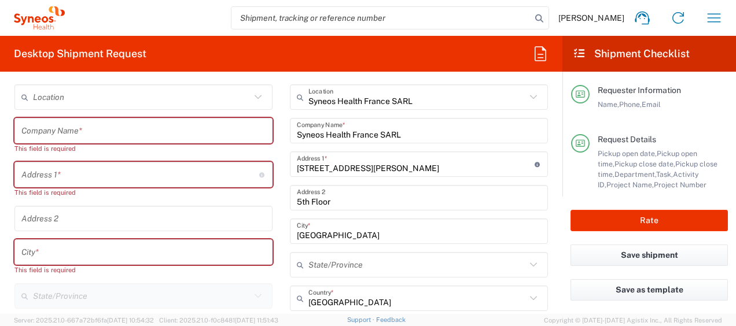
scroll to position [578, 0]
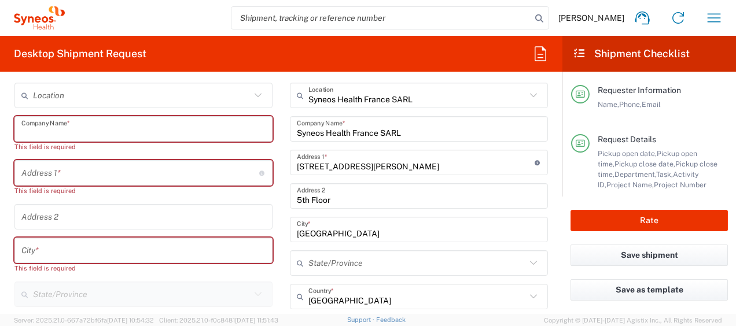
click at [67, 131] on input "text" at bounding box center [143, 129] width 244 height 20
paste input "Carolina Veronesi"
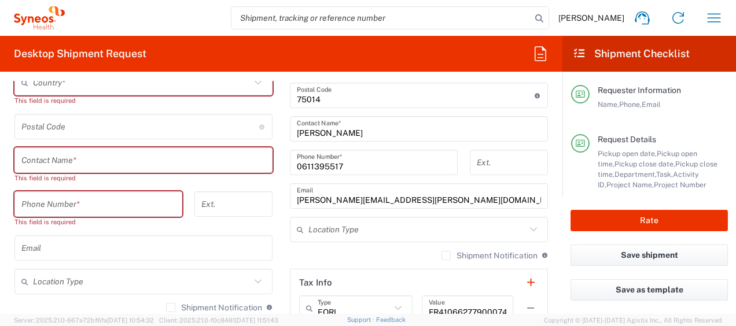
scroll to position [814, 0]
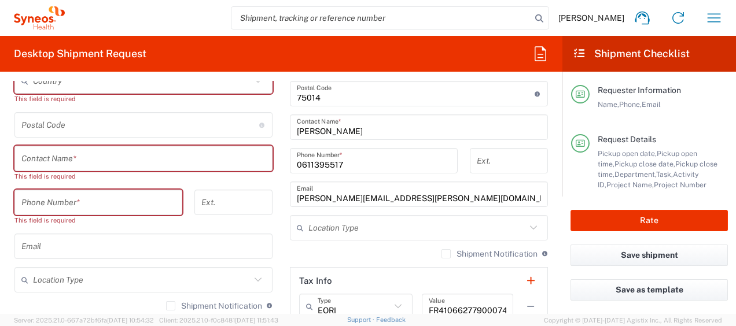
type input "Carolina Veronesi"
click at [58, 157] on input "text" at bounding box center [143, 159] width 244 height 20
paste input "Carolina Veronesi"
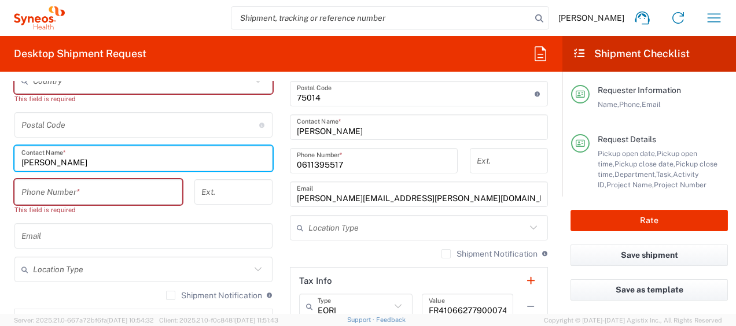
type input "Carolina Veronesi"
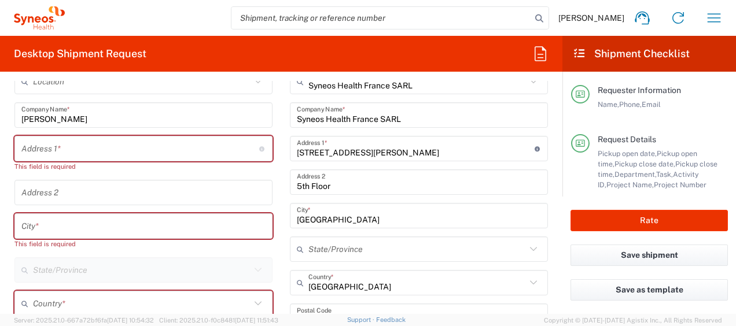
scroll to position [591, 0]
click at [53, 145] on input "text" at bounding box center [140, 149] width 238 height 20
paste input "Via G.Mazzanti 24"
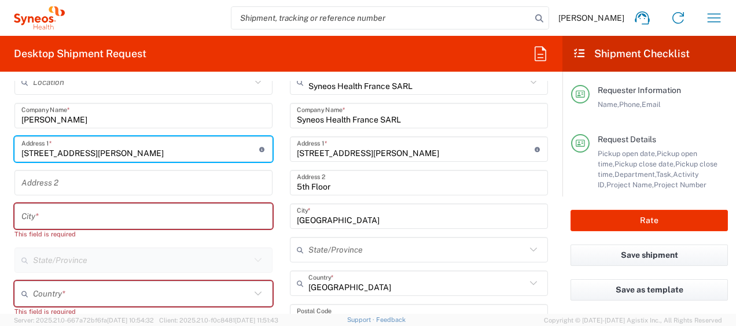
type input "Via G.Mazzanti 24"
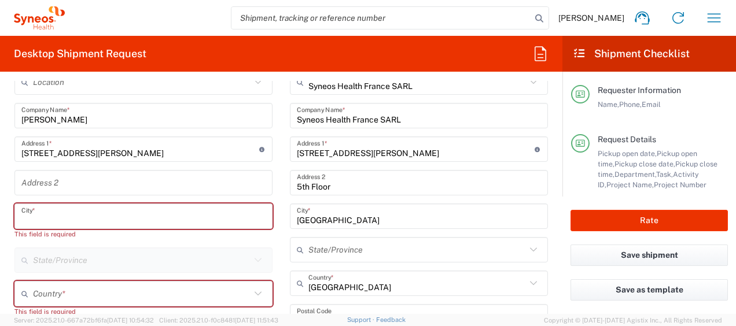
click at [116, 209] on input "text" at bounding box center [143, 217] width 244 height 20
paste input "Imola"
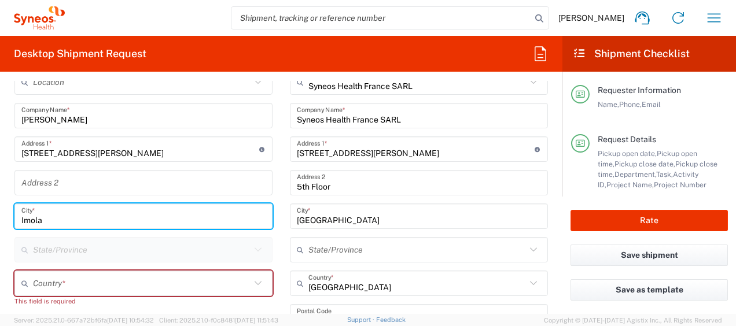
type input "Imola"
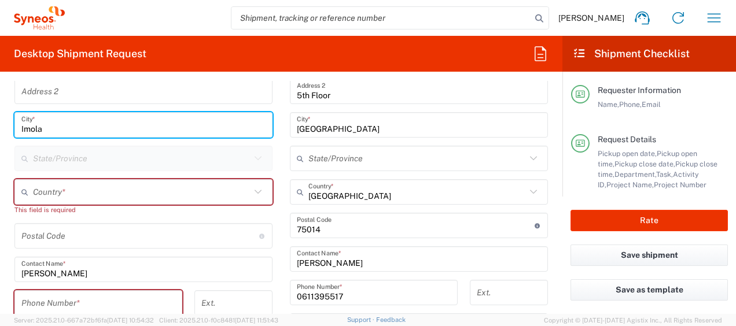
scroll to position [686, 0]
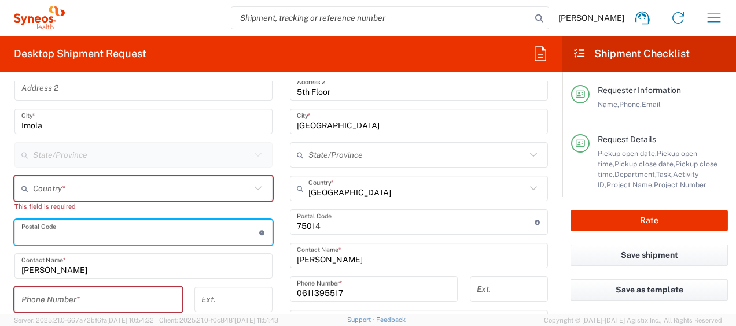
click at [65, 230] on input "undefined" at bounding box center [140, 233] width 238 height 20
paste input "40026"
type input "40026"
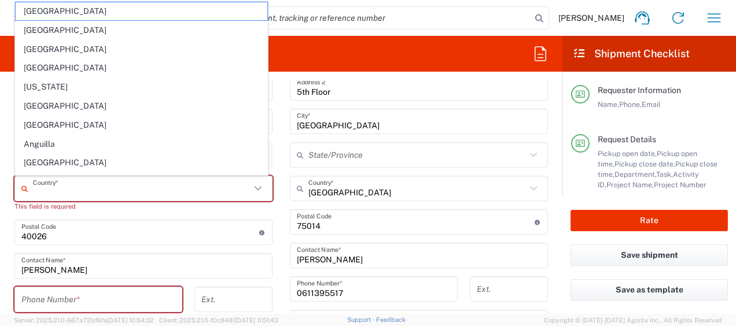
click at [53, 185] on input "text" at bounding box center [141, 189] width 217 height 20
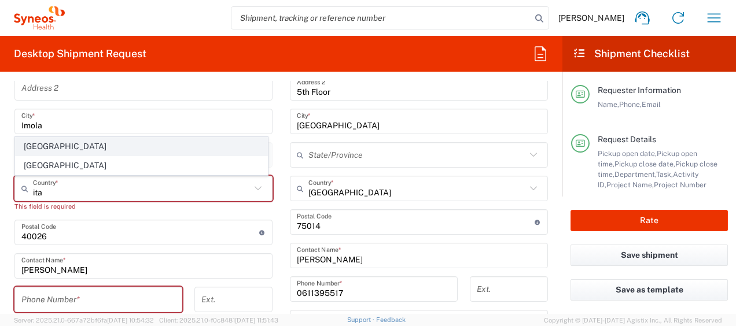
click at [50, 144] on span "Italy" at bounding box center [142, 147] width 252 height 18
type input "Italy"
type input "Sender/Shipper"
type input "Delivery Duty Paid"
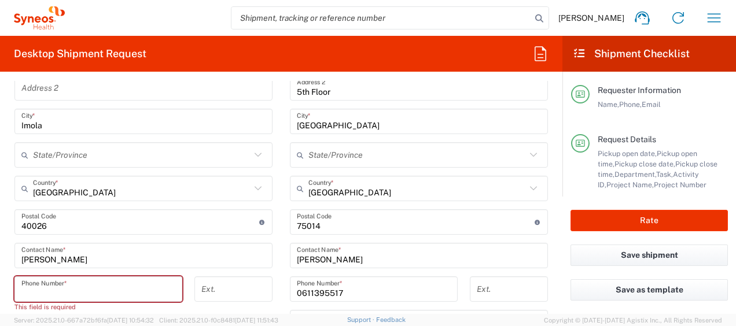
click at [86, 289] on input "tel" at bounding box center [98, 289] width 154 height 20
paste input "+39 3491794491"
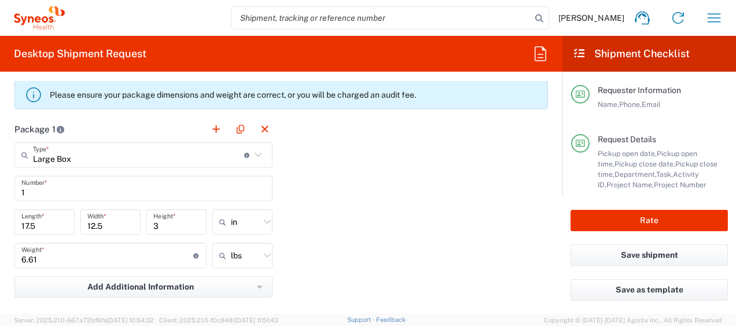
scroll to position [1166, 0]
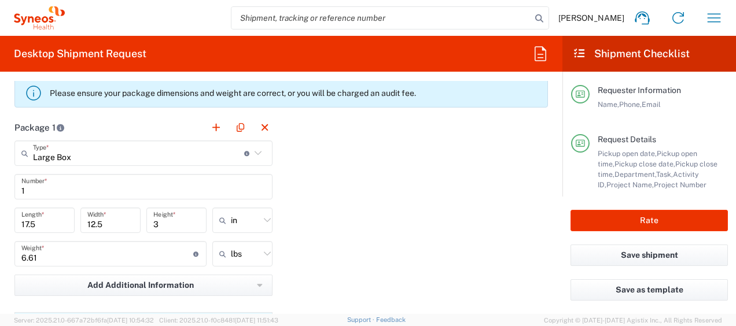
type input "+39 3491794491"
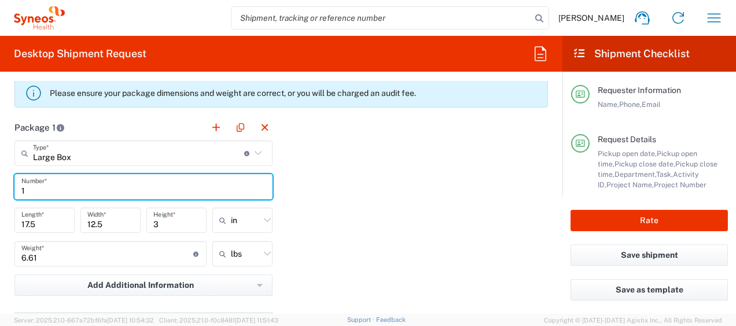
click at [141, 193] on input "1" at bounding box center [143, 187] width 244 height 20
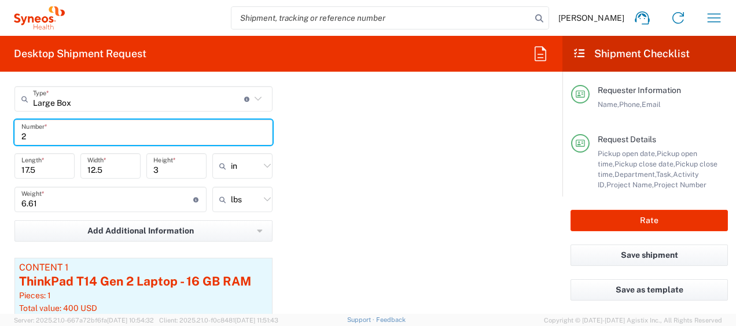
scroll to position [1221, 0]
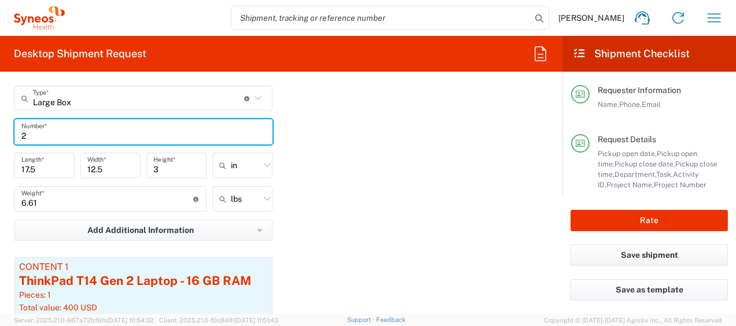
type input "2"
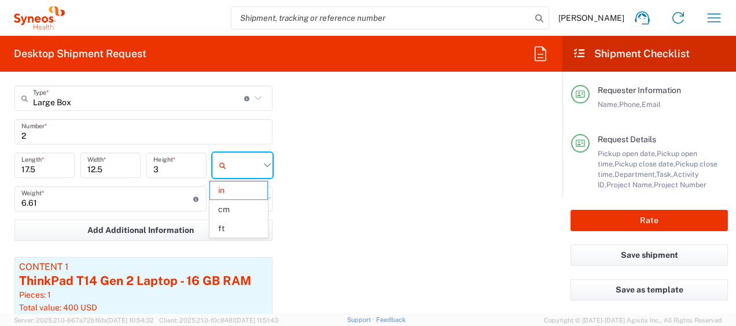
click at [233, 173] on input "text" at bounding box center [245, 165] width 29 height 19
click at [236, 205] on span "cm" at bounding box center [238, 210] width 57 height 18
type input "44.45"
type input "31.75"
type input "7.62"
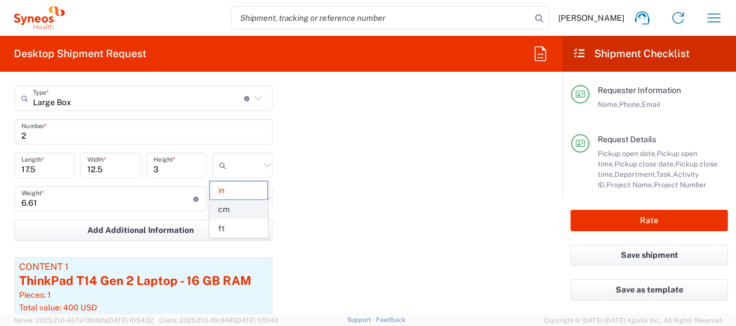
type input "cm"
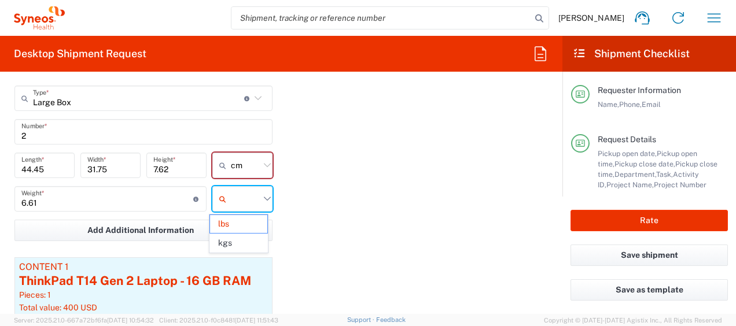
click at [242, 201] on input "text" at bounding box center [245, 199] width 29 height 19
click at [244, 241] on span "kgs" at bounding box center [238, 243] width 57 height 18
type input "3"
type input "kgs"
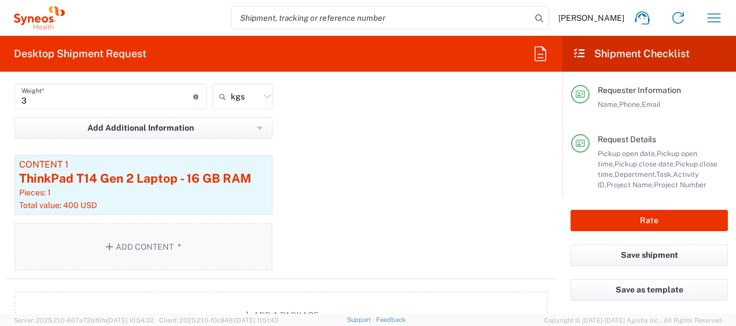
scroll to position [1323, 0]
click at [155, 244] on button "Add Content *" at bounding box center [143, 246] width 258 height 47
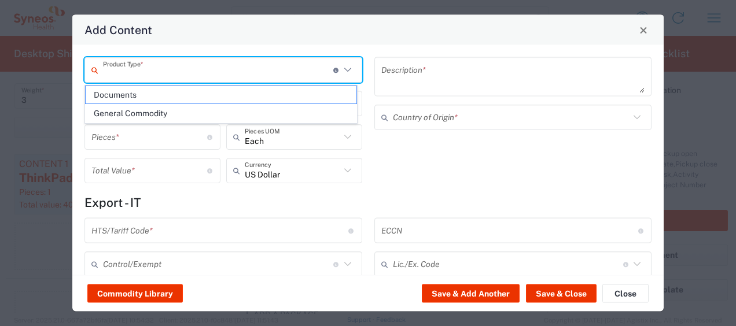
click at [182, 77] on input "text" at bounding box center [218, 70] width 230 height 20
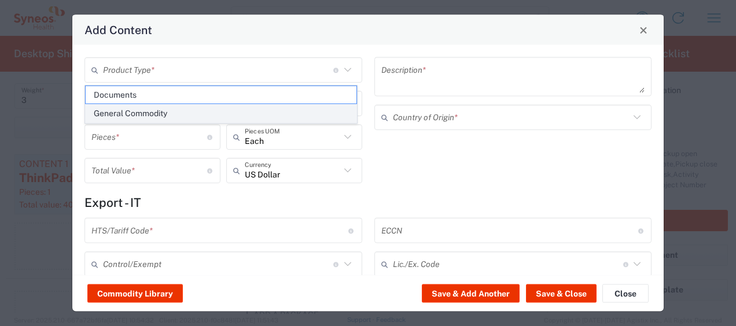
click at [185, 116] on span "General Commodity" at bounding box center [221, 114] width 271 height 18
type input "General Commodity"
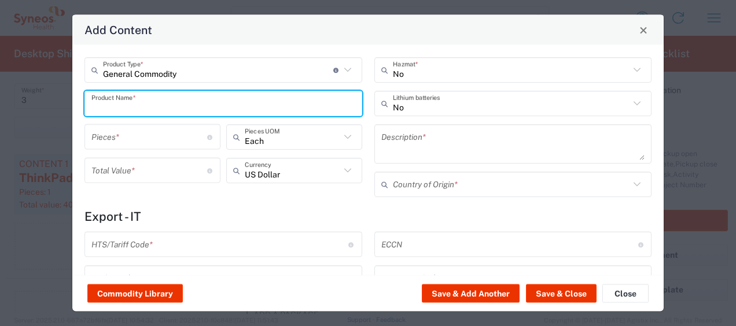
click at [157, 110] on input "text" at bounding box center [223, 103] width 264 height 20
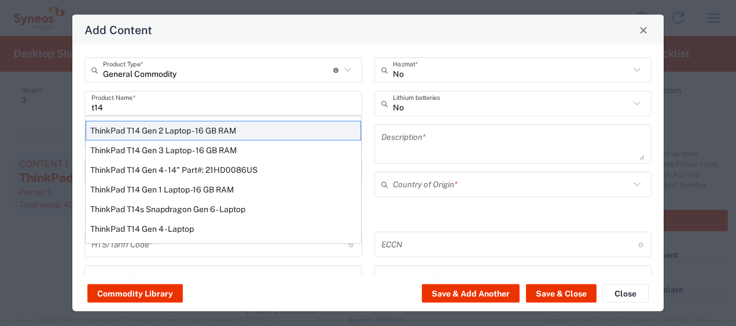
click at [160, 129] on div "ThinkPad T14 Gen 2 Laptop - 16 GB RAM" at bounding box center [223, 131] width 275 height 20
type input "ThinkPad T14 Gen 2 Laptop - 16 GB RAM"
type input "1"
type textarea "Intel Core i7-1156G7 vProÂ® Processor - 14"- 16 GB RAM - 512 GB SSD"
type input "China"
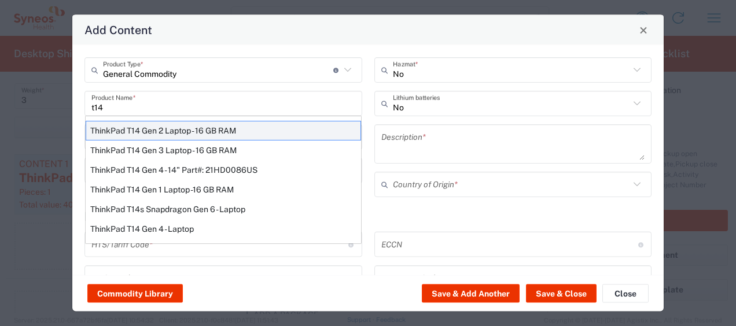
type input "8471300100"
type input "BIS"
type input "5A992.c"
type input "Yes"
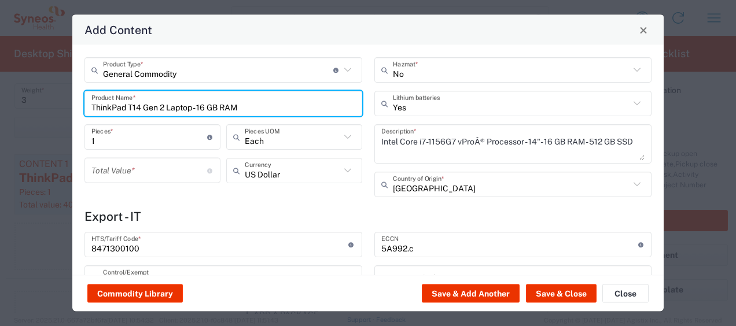
type input "NLR - No License Required"
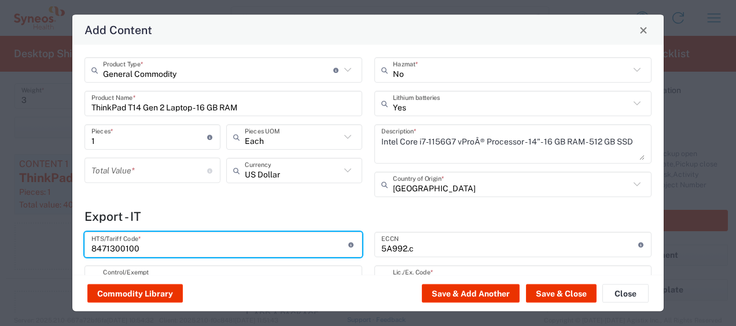
drag, startPoint x: 175, startPoint y: 244, endPoint x: 82, endPoint y: 246, distance: 93.2
click at [82, 246] on div "8471300100 HTS/Tariff Code * 10-digit U.S. import and export statistical classi…" at bounding box center [224, 291] width 290 height 119
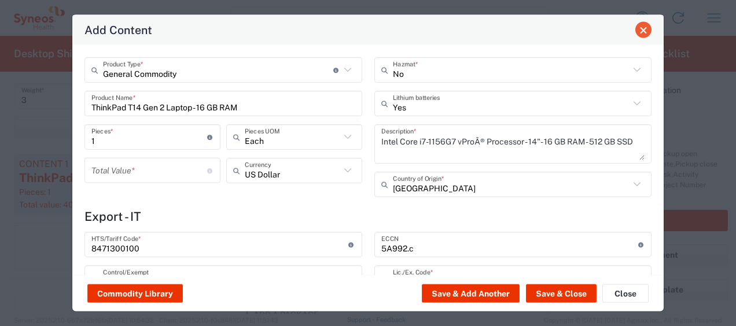
click at [647, 33] on span "Close" at bounding box center [643, 30] width 8 height 8
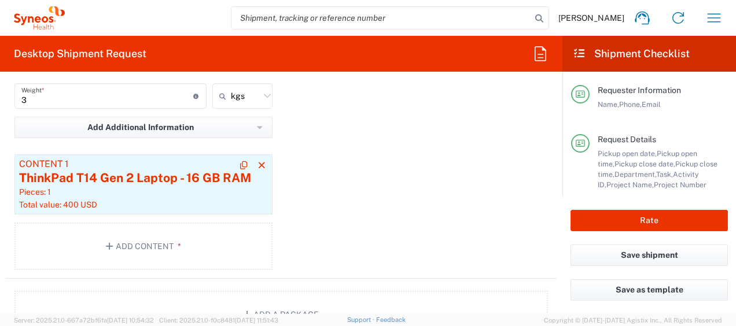
click at [142, 187] on div "Pieces: 1" at bounding box center [143, 192] width 249 height 10
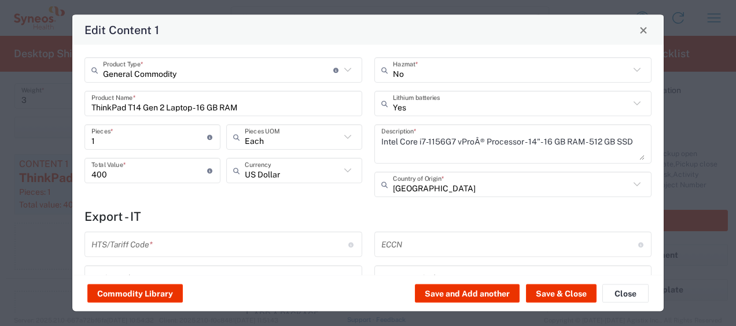
click at [149, 244] on input "text" at bounding box center [219, 244] width 257 height 20
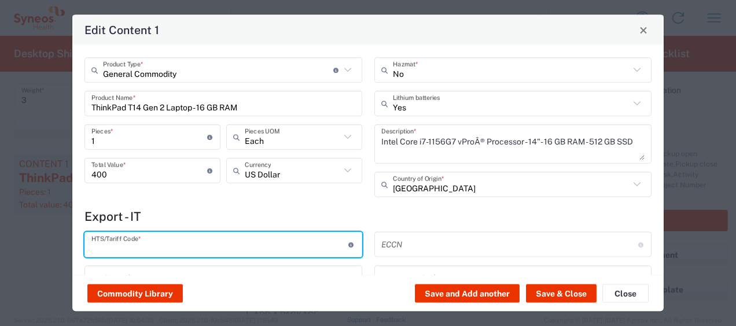
paste input "8471300100"
type input "8471300100"
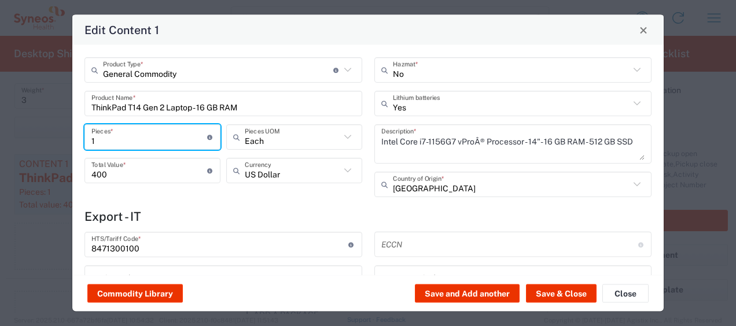
click at [106, 137] on input "1" at bounding box center [149, 137] width 116 height 20
type input "2"
type input "800"
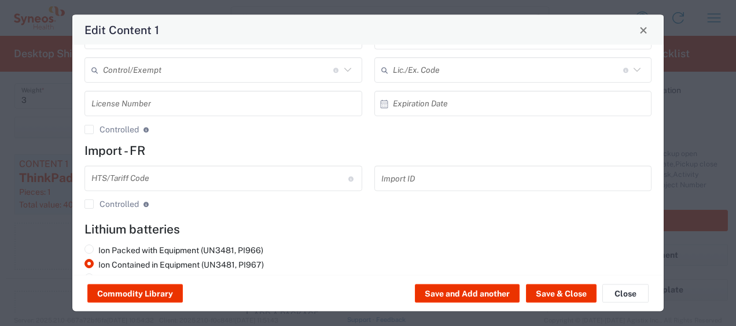
scroll to position [247, 0]
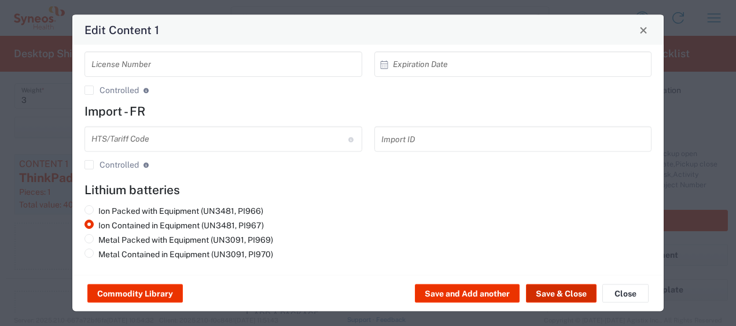
type input "2"
click at [536, 290] on button "Save & Close" at bounding box center [561, 294] width 71 height 19
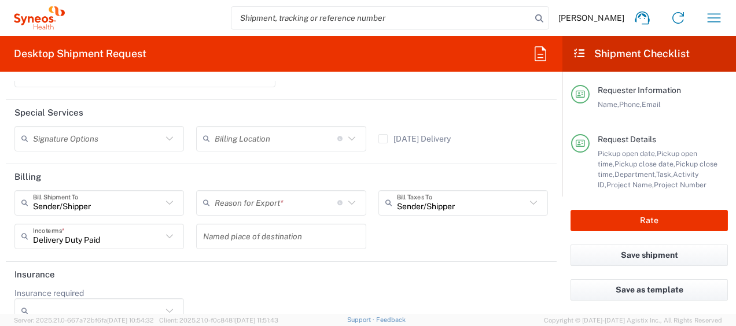
scroll to position [1810, 0]
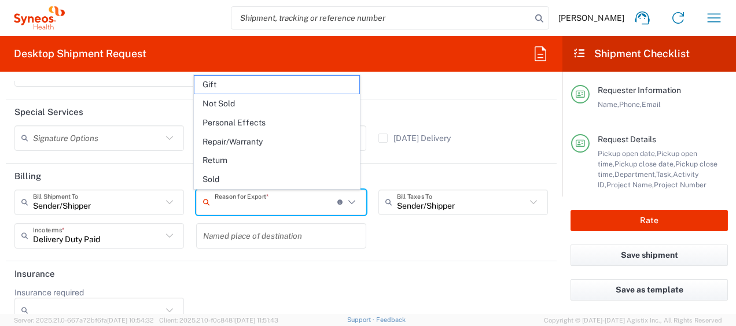
click at [300, 208] on input "text" at bounding box center [276, 202] width 123 height 20
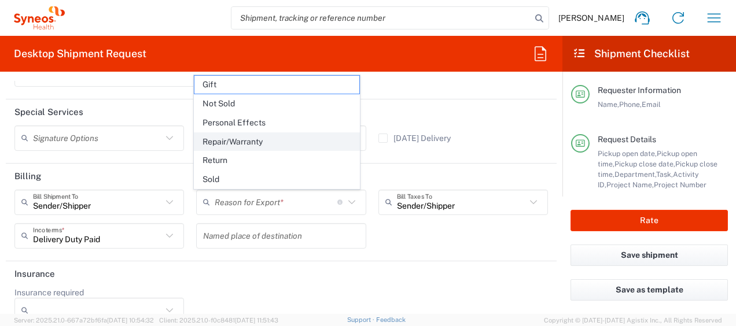
click at [285, 147] on span "Repair/Warranty" at bounding box center [276, 142] width 164 height 18
type input "Repair/Warranty"
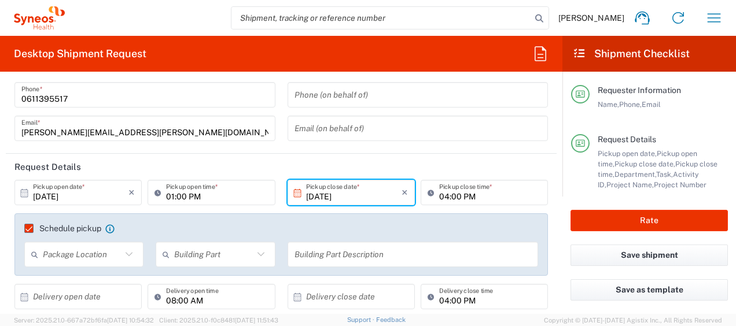
scroll to position [0, 0]
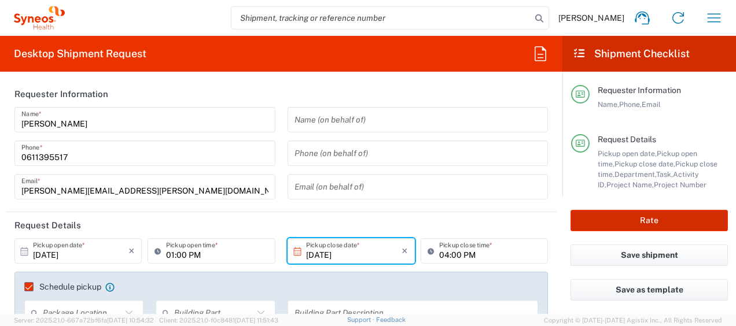
click at [593, 217] on button "Rate" at bounding box center [648, 220] width 157 height 21
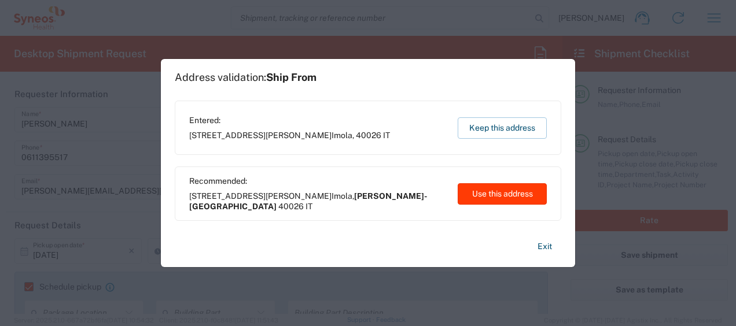
click at [478, 190] on button "Use this address" at bounding box center [502, 193] width 89 height 21
type input "Emilia-Romagna"
type input "Italy"
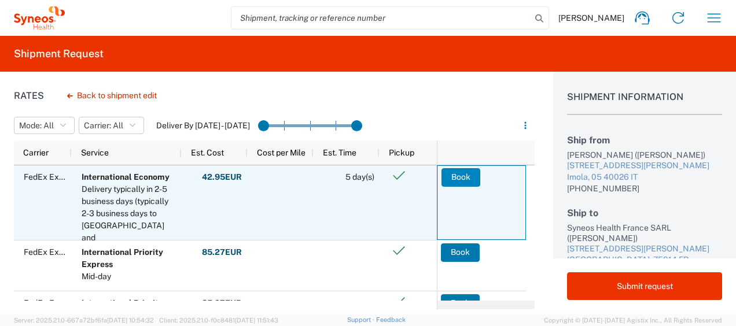
click at [467, 175] on button "Book" at bounding box center [460, 177] width 39 height 19
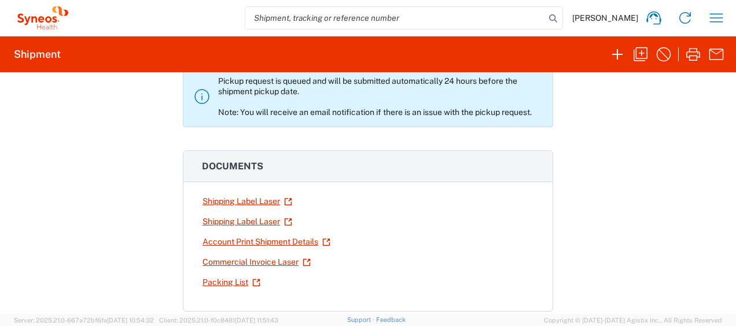
scroll to position [86, 0]
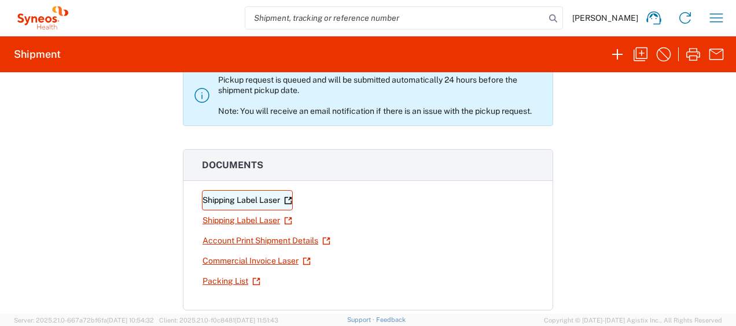
click at [256, 204] on link "Shipping Label Laser" at bounding box center [247, 200] width 91 height 20
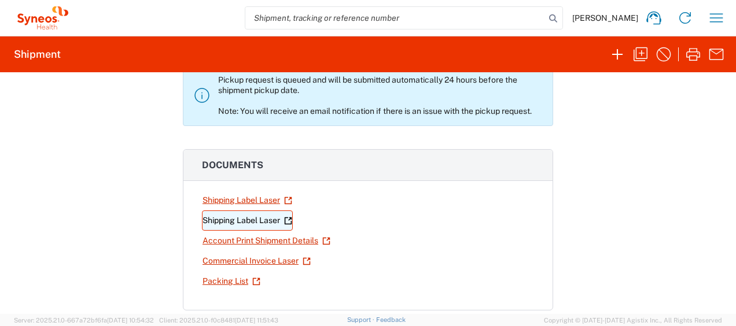
click at [257, 225] on link "Shipping Label Laser" at bounding box center [247, 221] width 91 height 20
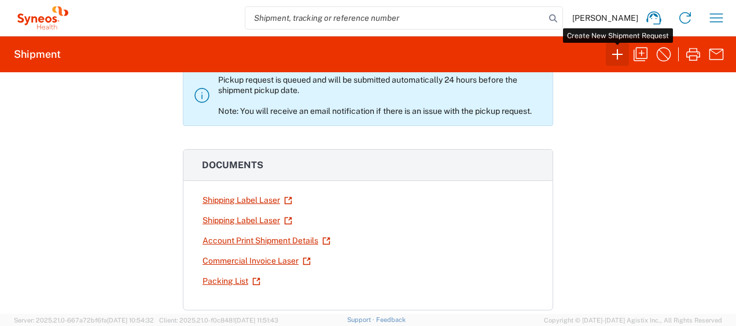
click at [614, 55] on icon "button" at bounding box center [617, 54] width 19 height 19
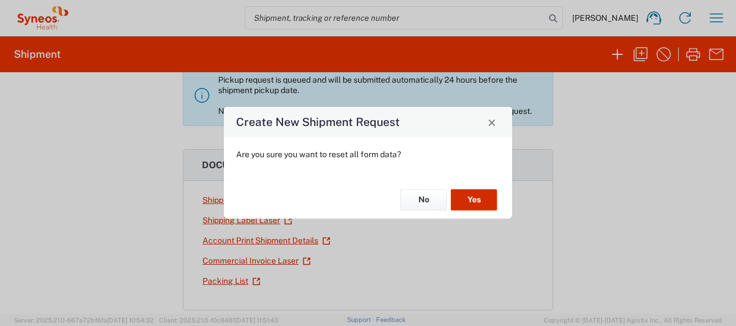
click at [480, 193] on button "Yes" at bounding box center [474, 199] width 46 height 21
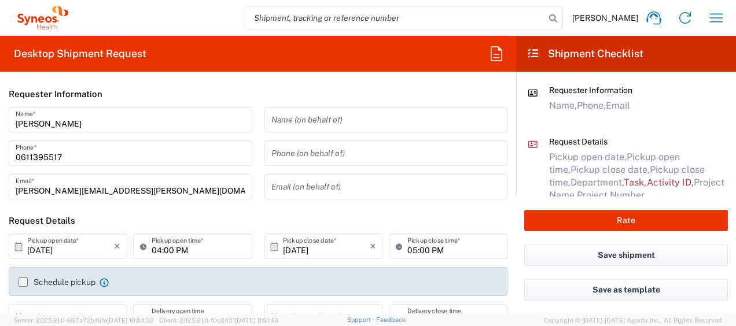
type input "4510"
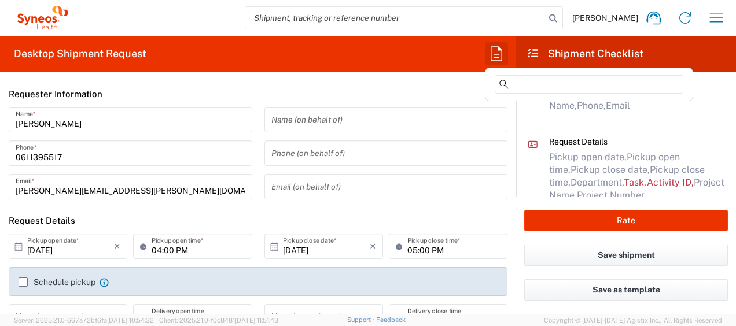
click at [500, 47] on icon "button" at bounding box center [496, 54] width 19 height 19
click at [528, 84] on input at bounding box center [589, 84] width 189 height 19
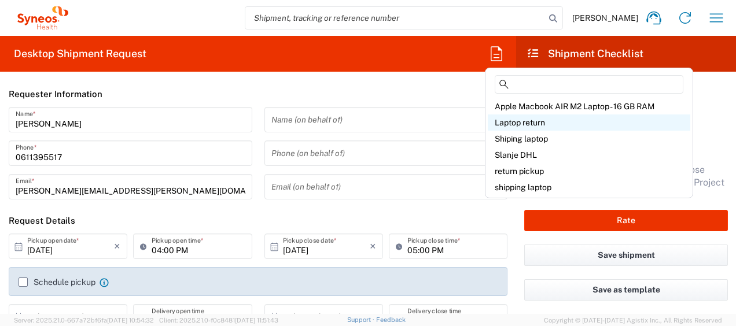
click at [533, 123] on span "Laptop return" at bounding box center [520, 122] width 50 height 9
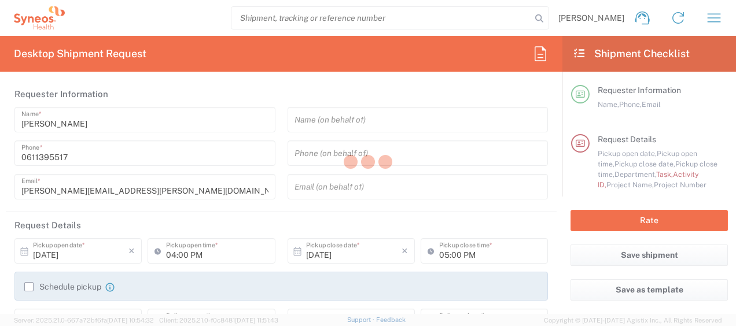
type input "01:00 PM"
type input "04:00 PM"
type input "Break/Fix"
type input "a220688"
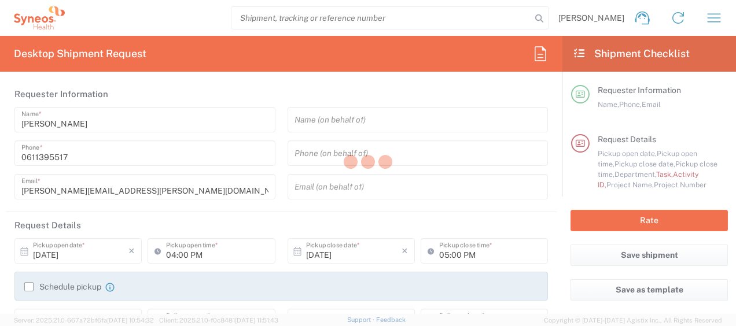
type input "4510"
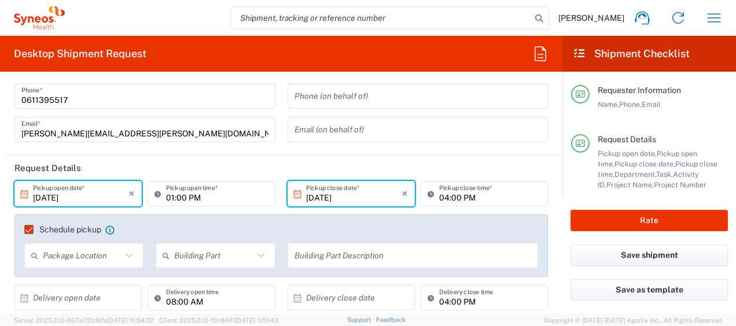
scroll to position [65, 0]
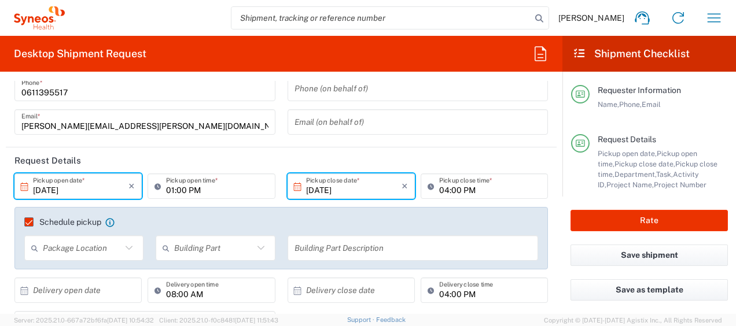
click at [50, 187] on input "10/13/2025" at bounding box center [80, 186] width 95 height 20
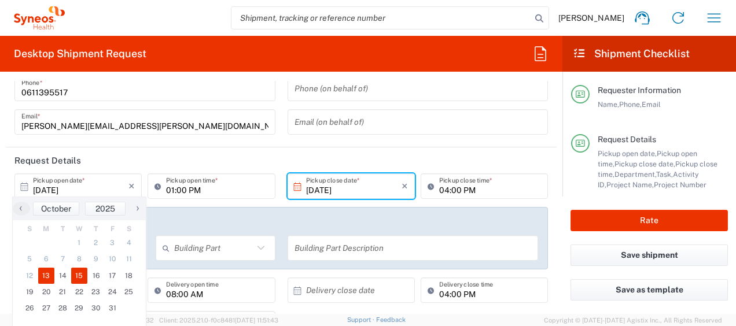
click at [83, 275] on span "15" at bounding box center [79, 276] width 17 height 16
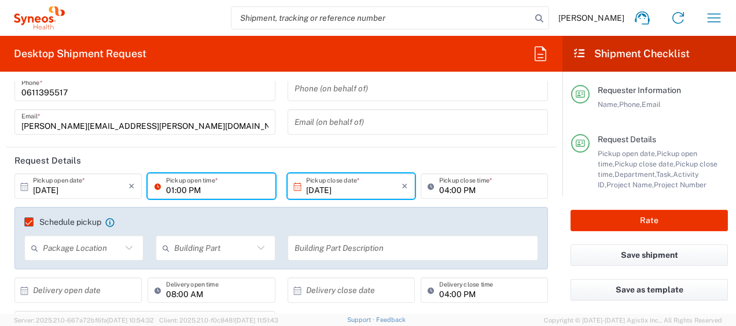
click at [169, 189] on input "01:00 PM" at bounding box center [217, 186] width 102 height 20
click at [198, 189] on input "09:00 PM" at bounding box center [217, 186] width 102 height 20
click at [439, 187] on input "04:00 PM" at bounding box center [490, 186] width 102 height 20
click at [331, 220] on agx-checkbox-control "Schedule pickup When scheduling a pickup please be sure to meet the following c…" at bounding box center [281, 222] width 514 height 10
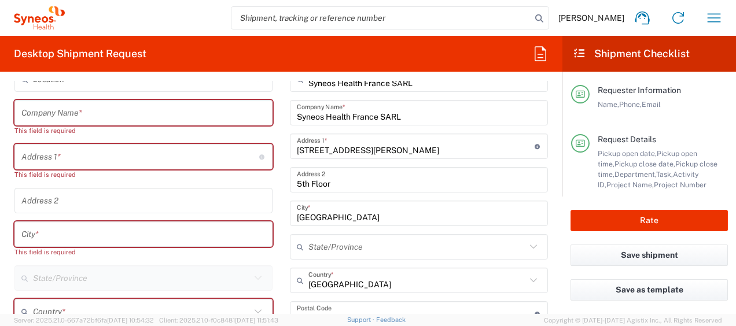
scroll to position [595, 0]
click at [56, 114] on input "text" at bounding box center [143, 112] width 244 height 20
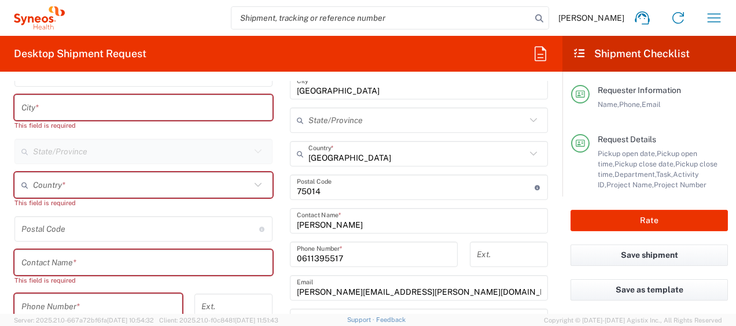
scroll to position [721, 0]
click at [35, 263] on input "text" at bounding box center [143, 262] width 244 height 20
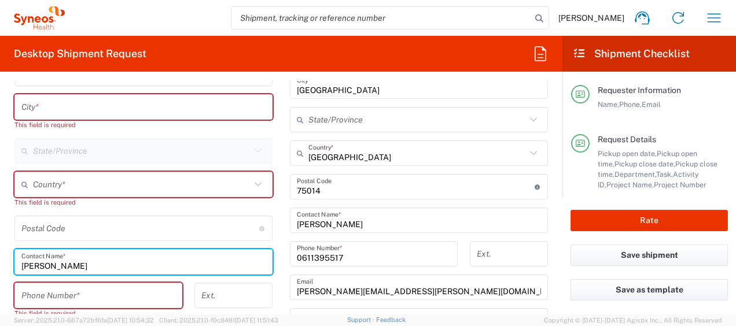
click at [116, 264] on input "Annette" at bounding box center [143, 262] width 244 height 20
paste input "Massias"
click at [281, 222] on main "Syneos Health France SARL Location Syneos Health France SARL Addison Whitney LL…" at bounding box center [418, 215] width 275 height 553
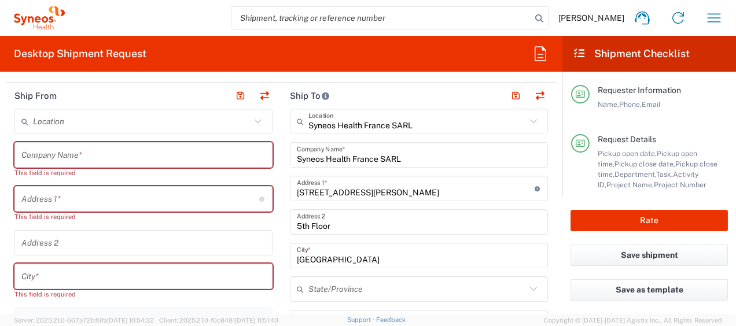
scroll to position [565, 0]
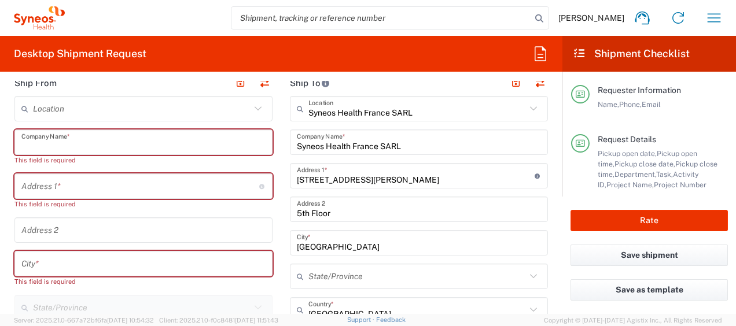
click at [51, 151] on input "text" at bounding box center [143, 142] width 244 height 20
click at [46, 150] on input "text" at bounding box center [143, 142] width 244 height 20
paste input "Ecole Mines Paris PSL"
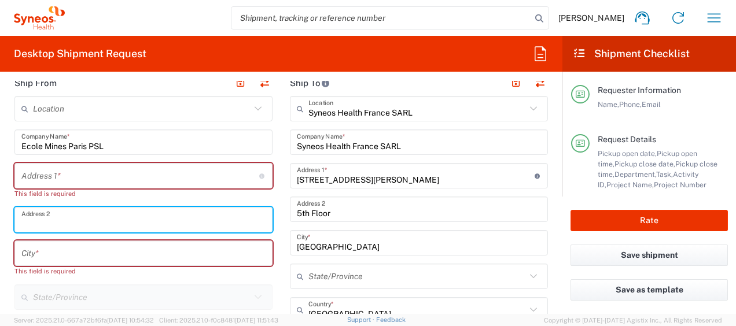
click at [51, 214] on input "text" at bounding box center [143, 220] width 244 height 20
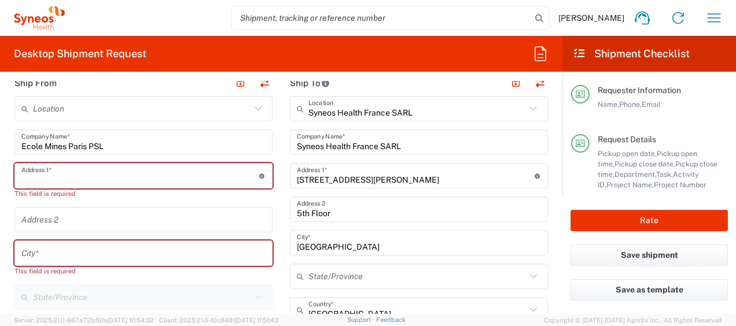
click at [34, 179] on input "text" at bounding box center [140, 176] width 238 height 20
paste input "Campus Pierre Laffitte"
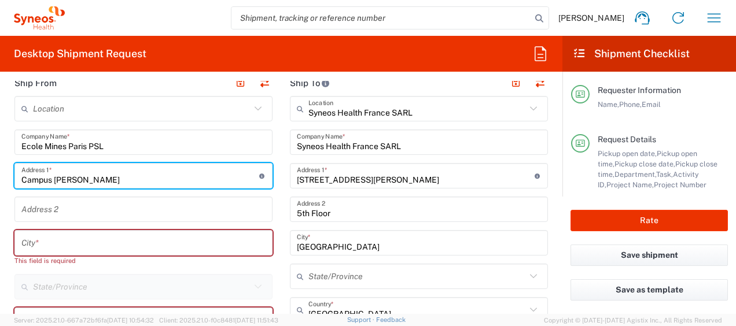
click at [28, 208] on input "text" at bounding box center [143, 210] width 244 height 20
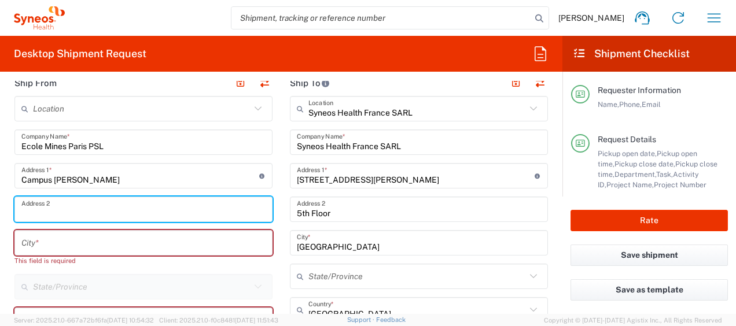
paste input "1 rue Claude Daunesse"
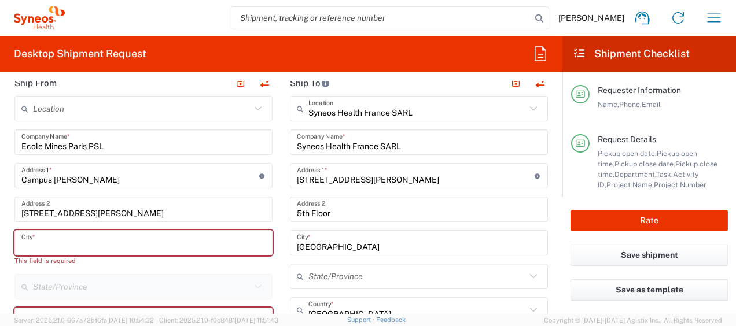
click at [56, 239] on input "text" at bounding box center [143, 243] width 244 height 20
paste input "Sophia-Antipolis Cedex"
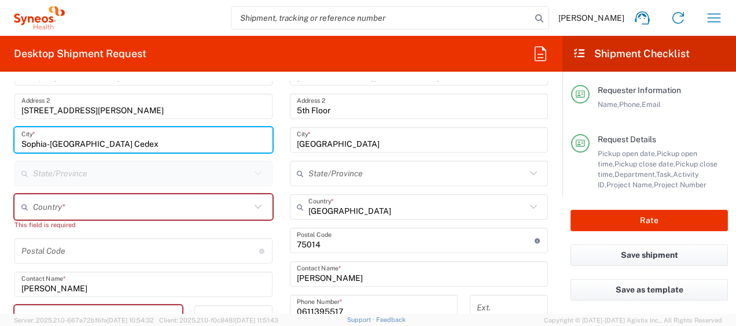
scroll to position [668, 0]
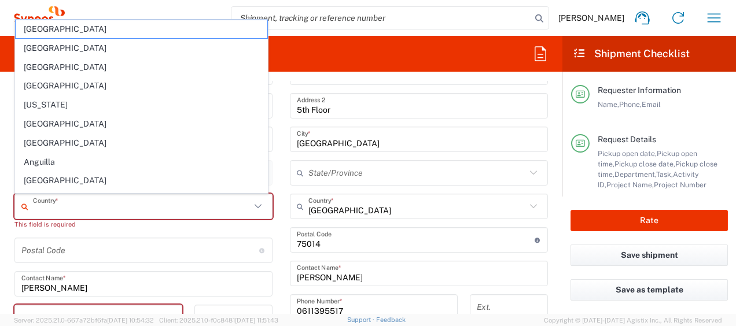
click at [68, 206] on input "text" at bounding box center [141, 207] width 217 height 20
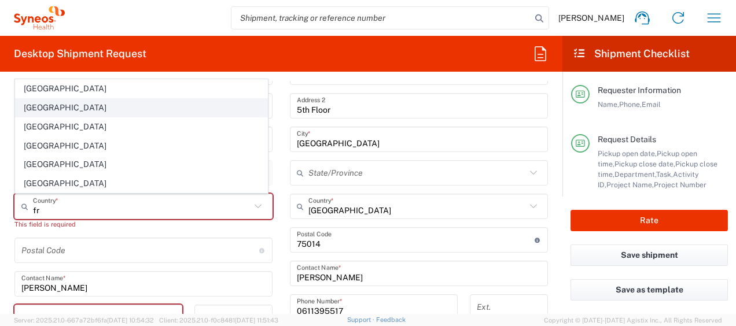
click at [39, 112] on span "France" at bounding box center [142, 108] width 252 height 18
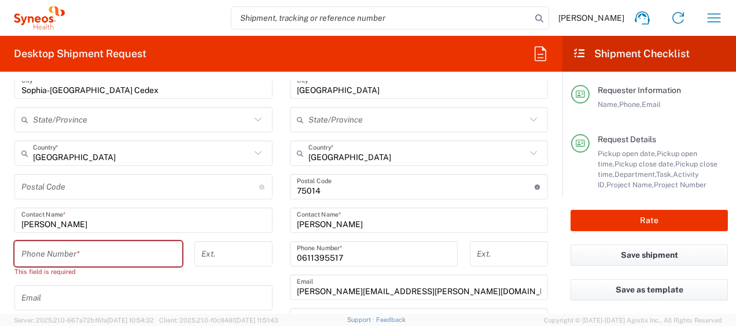
scroll to position [722, 0]
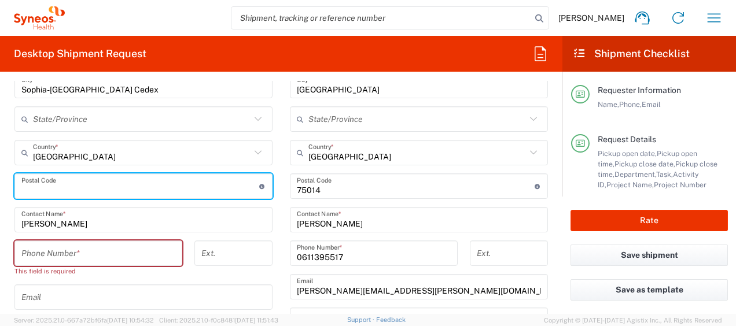
click at [44, 191] on input "undefined" at bounding box center [140, 186] width 238 height 20
paste input "06904"
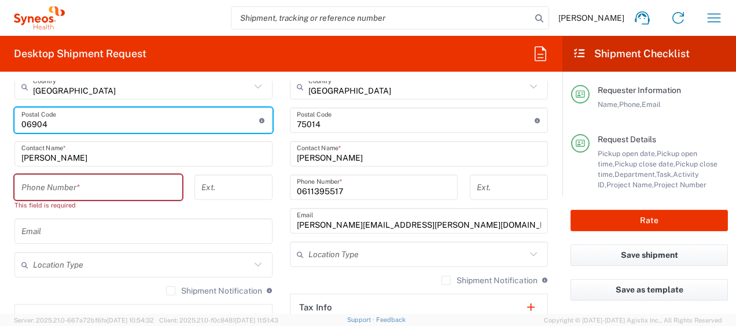
click at [69, 191] on input "tel" at bounding box center [98, 188] width 154 height 20
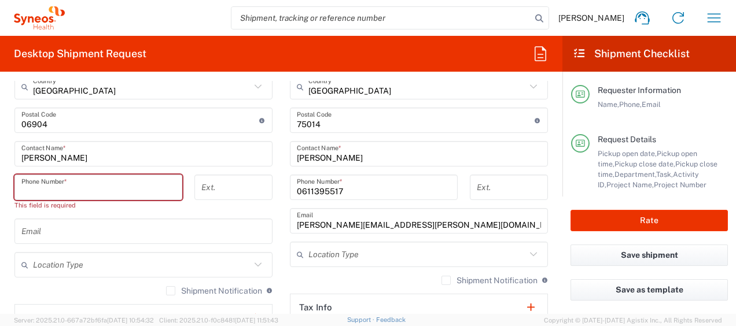
paste input "0610805714"
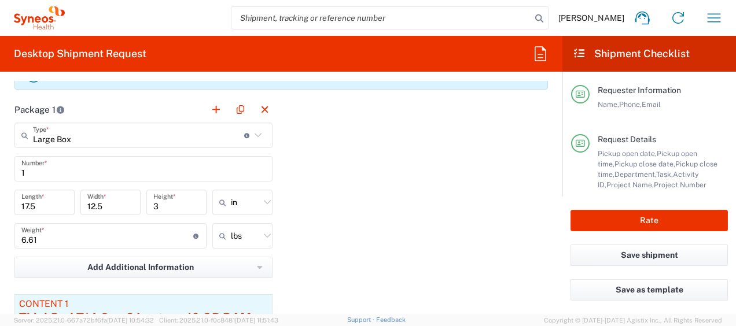
scroll to position [1184, 0]
click at [234, 204] on input "text" at bounding box center [245, 202] width 29 height 19
click at [248, 244] on span "cm" at bounding box center [238, 246] width 57 height 18
click at [252, 237] on input "text" at bounding box center [245, 235] width 29 height 19
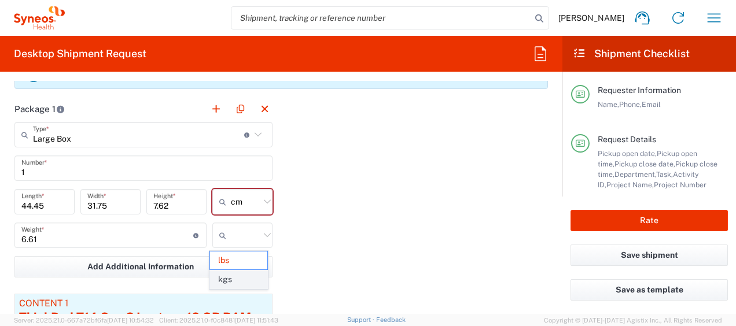
click at [249, 276] on span "kgs" at bounding box center [238, 280] width 57 height 18
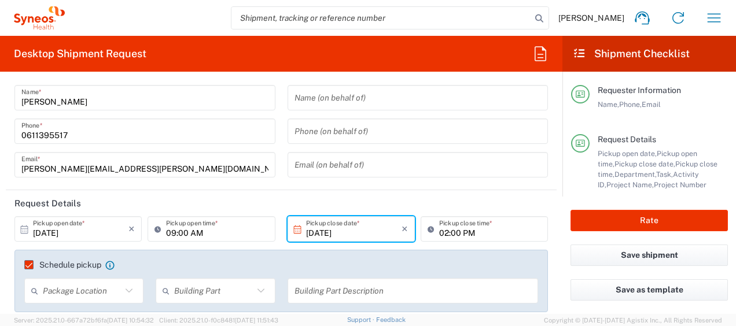
scroll to position [0, 0]
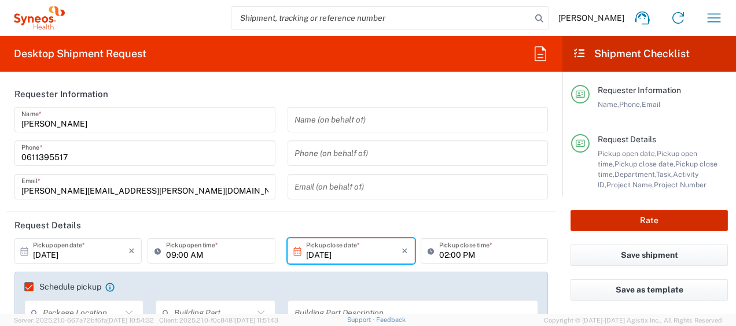
click at [602, 219] on button "Rate" at bounding box center [648, 220] width 157 height 21
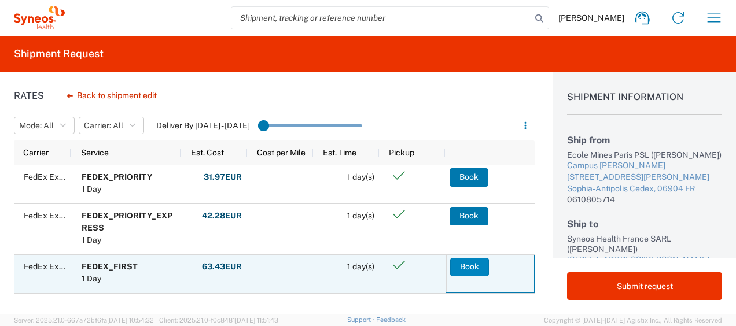
click at [462, 266] on button "Book" at bounding box center [469, 267] width 39 height 19
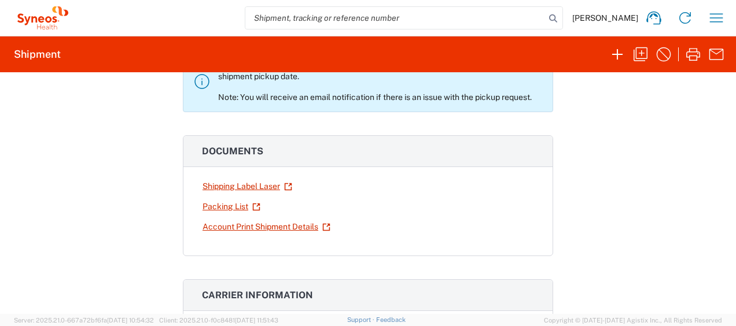
scroll to position [100, 0]
click at [256, 181] on link "Shipping Label Laser" at bounding box center [247, 186] width 91 height 20
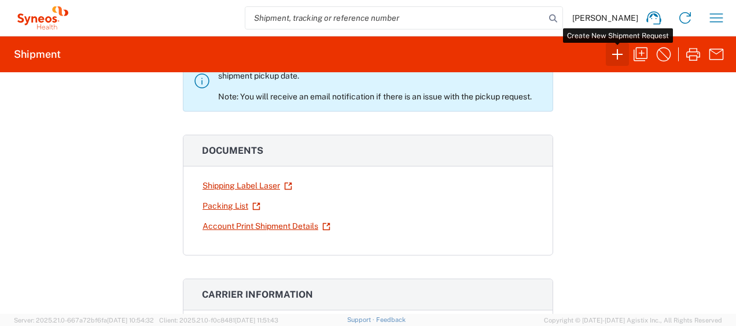
click at [613, 58] on icon "button" at bounding box center [617, 54] width 19 height 19
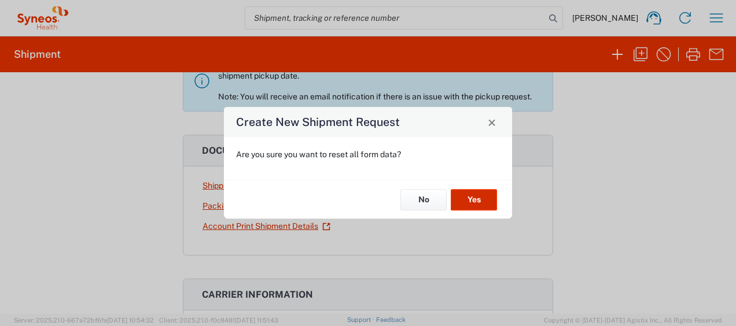
click at [484, 201] on button "Yes" at bounding box center [474, 199] width 46 height 21
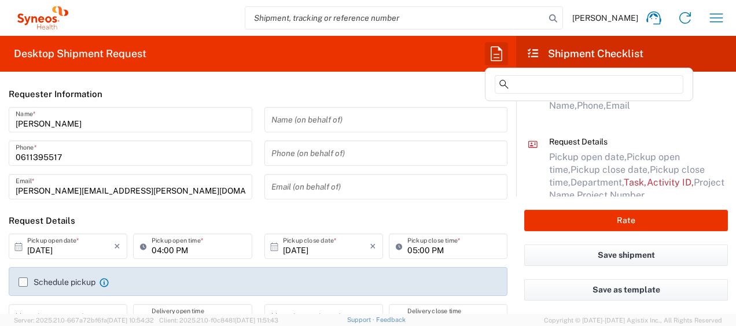
click at [492, 56] on icon "button" at bounding box center [496, 54] width 19 height 19
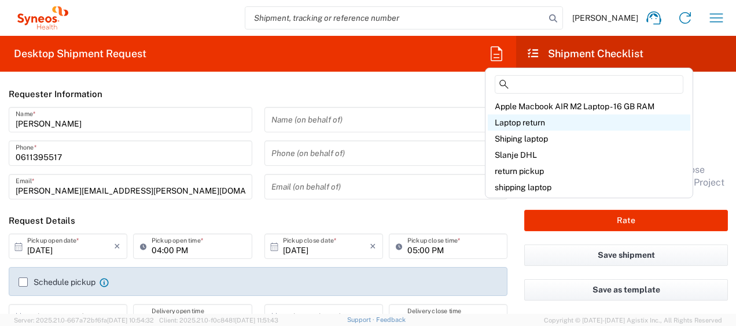
click at [522, 123] on span "Laptop return" at bounding box center [520, 122] width 50 height 9
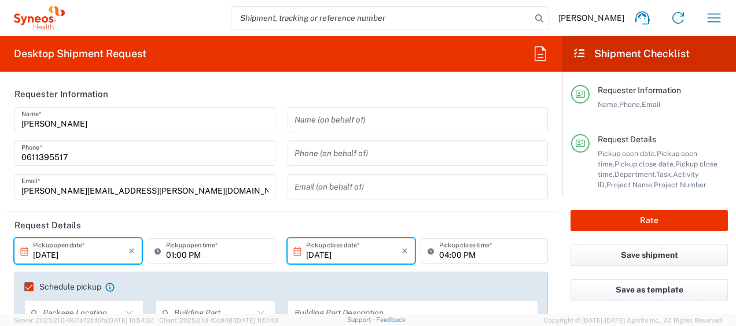
click at [48, 250] on input "10/13/2025" at bounding box center [80, 251] width 95 height 20
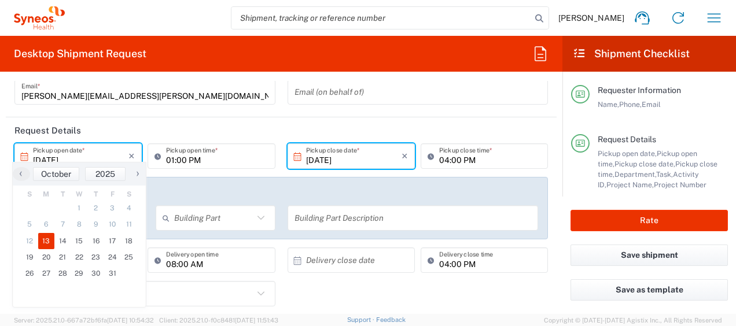
scroll to position [100, 0]
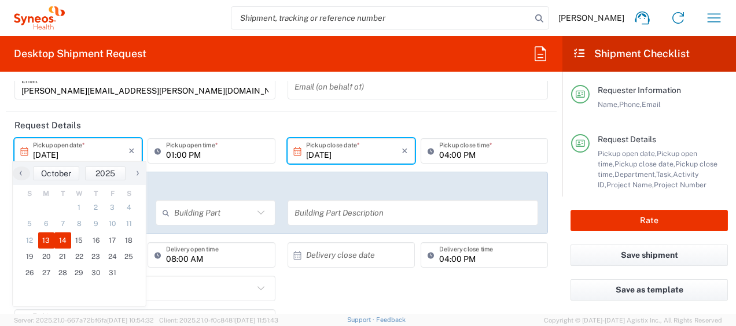
click at [58, 245] on span "14" at bounding box center [62, 241] width 17 height 16
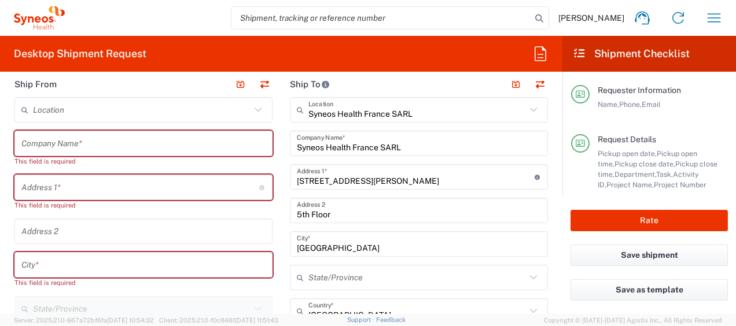
scroll to position [564, 0]
click at [62, 145] on input "text" at bounding box center [143, 143] width 244 height 20
paste input "Valentina Monti"
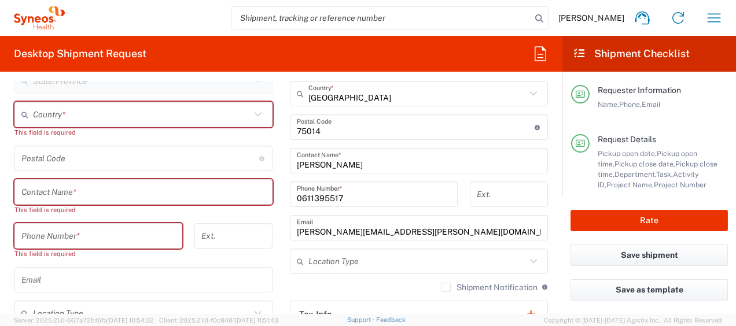
scroll to position [792, 0]
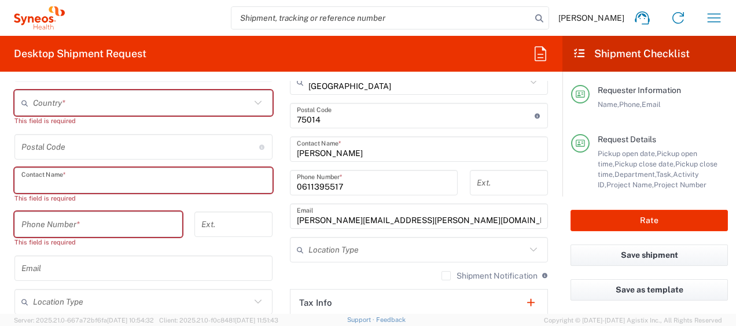
click at [54, 183] on input "text" at bounding box center [143, 181] width 244 height 20
paste input "Valentina Monti"
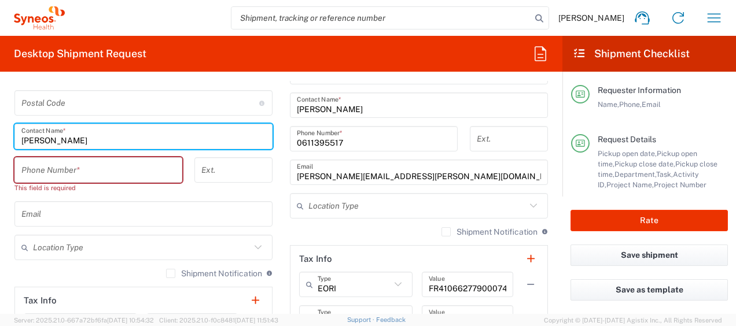
scroll to position [837, 0]
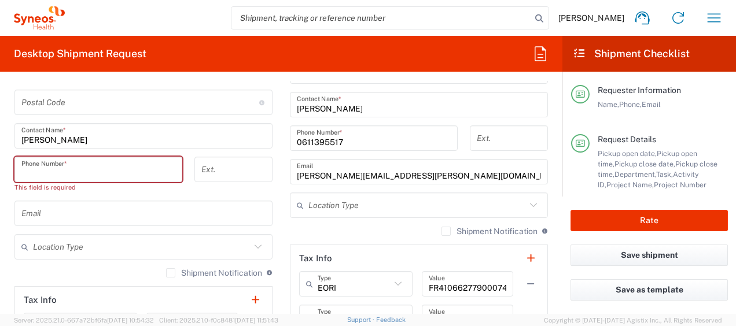
click at [80, 172] on input "tel" at bounding box center [98, 170] width 154 height 20
paste input "3479058315"
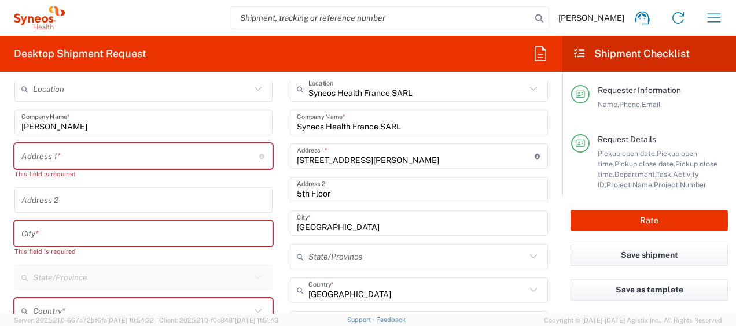
scroll to position [583, 0]
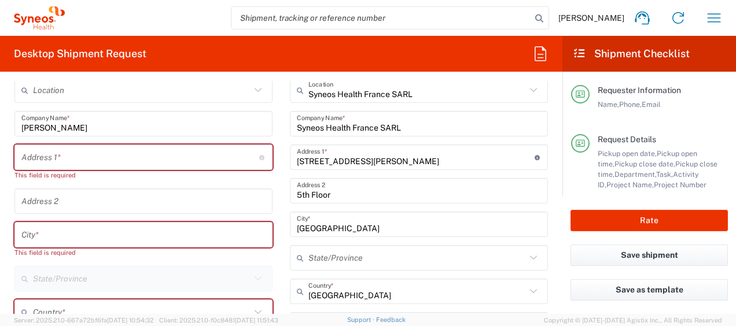
click at [45, 150] on input "text" at bounding box center [140, 158] width 238 height 20
paste input "via Antonio Monti 9"
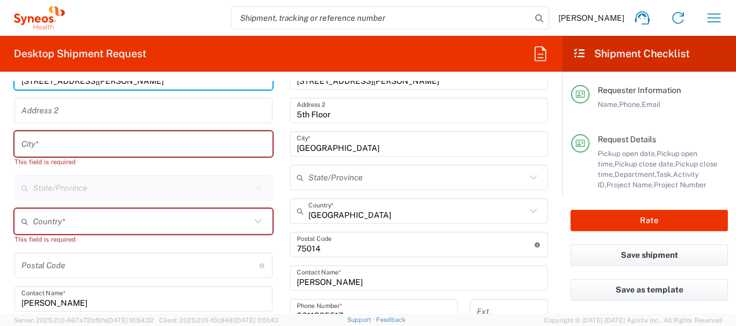
scroll to position [667, 0]
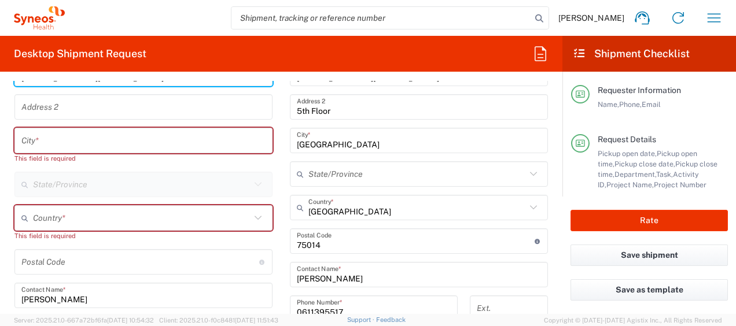
click at [67, 265] on input "undefined" at bounding box center [140, 262] width 238 height 20
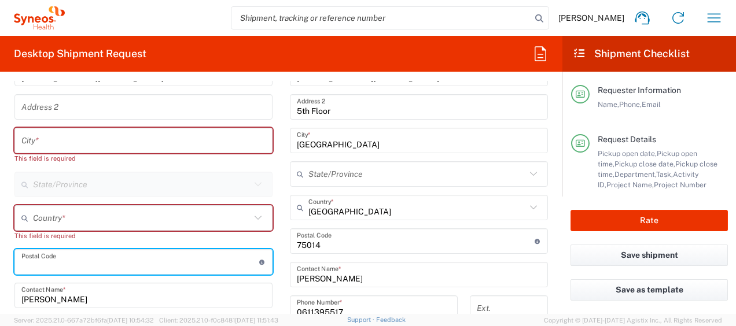
paste input "20822"
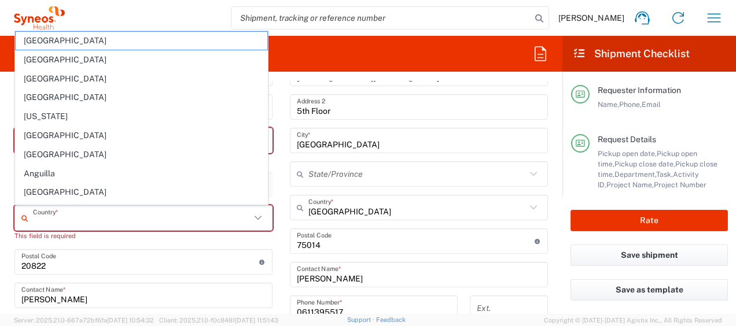
click at [40, 216] on input "text" at bounding box center [141, 218] width 217 height 20
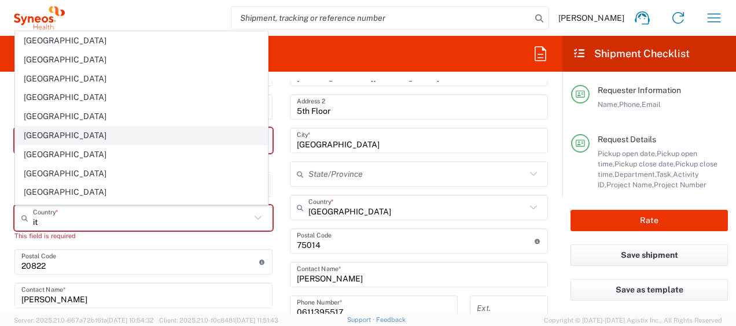
click at [68, 137] on span "Italy" at bounding box center [142, 136] width 252 height 18
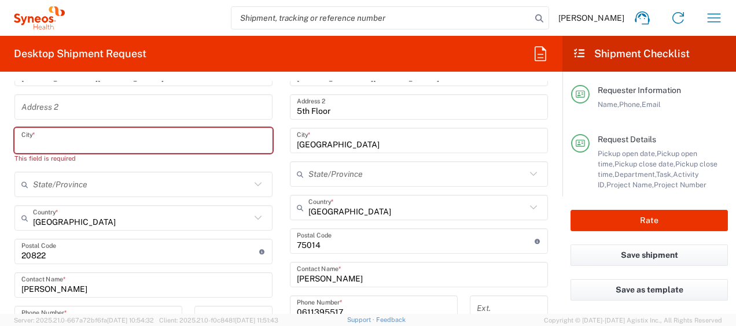
click at [62, 143] on input "text" at bounding box center [143, 141] width 244 height 20
paste input "Seveso"
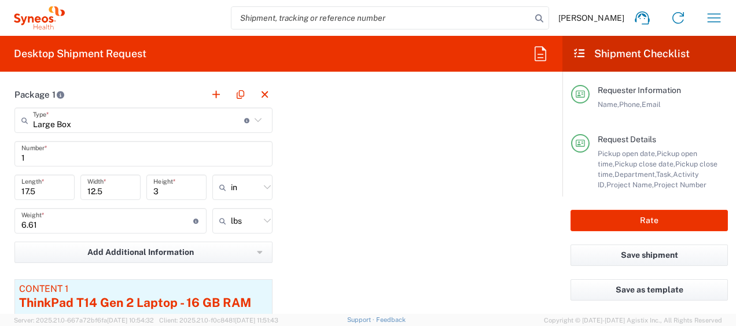
scroll to position [1199, 0]
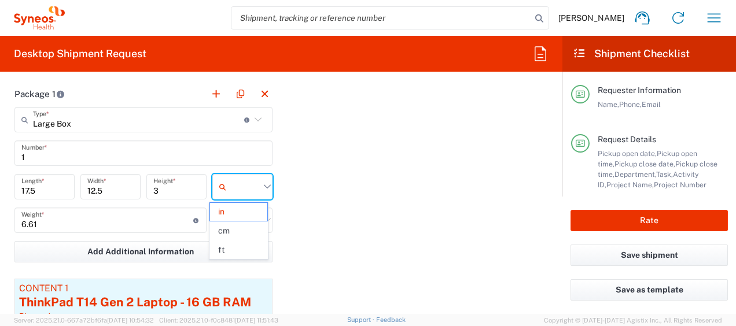
click at [233, 184] on input "text" at bounding box center [245, 187] width 29 height 19
click at [241, 225] on span "cm" at bounding box center [238, 231] width 57 height 18
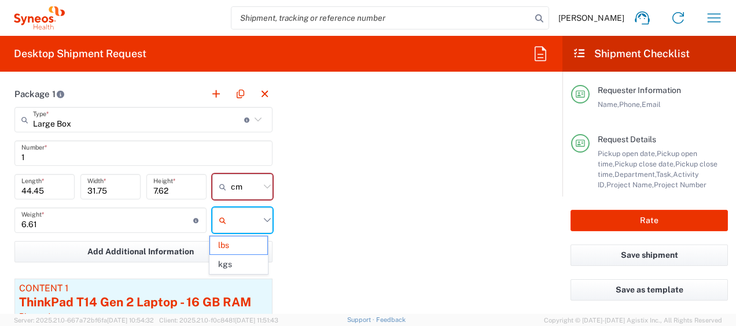
click at [241, 225] on input "text" at bounding box center [245, 220] width 29 height 19
click at [246, 261] on span "kgs" at bounding box center [238, 265] width 57 height 18
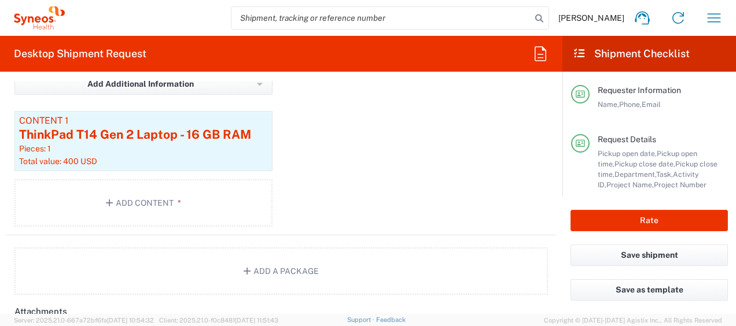
scroll to position [1367, 0]
click at [191, 205] on button "Add Content *" at bounding box center [143, 202] width 258 height 47
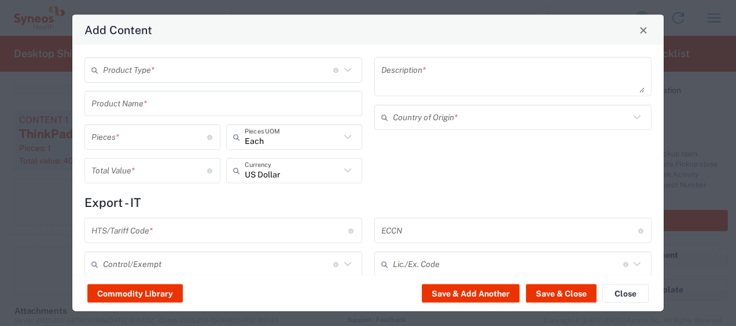
click at [186, 75] on input "text" at bounding box center [218, 70] width 230 height 20
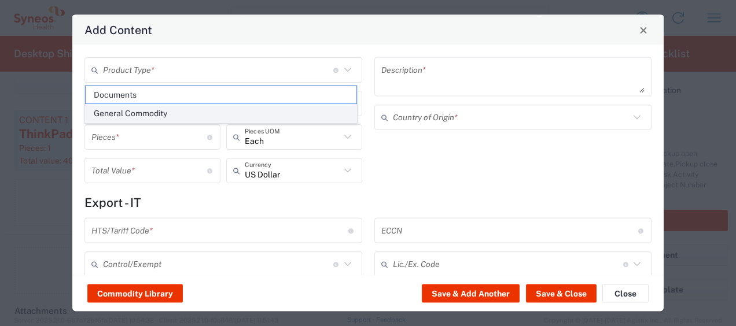
click at [202, 113] on span "General Commodity" at bounding box center [221, 114] width 271 height 18
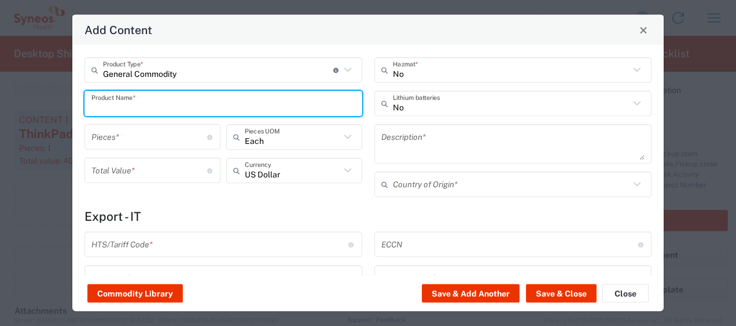
click at [180, 108] on input "text" at bounding box center [223, 103] width 264 height 20
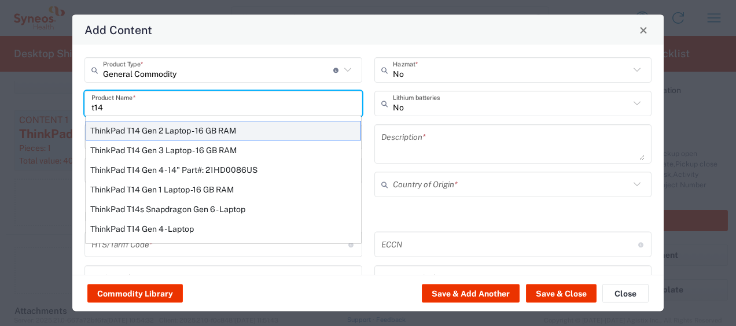
click at [193, 124] on div "ThinkPad T14 Gen 2 Laptop - 16 GB RAM" at bounding box center [223, 131] width 275 height 20
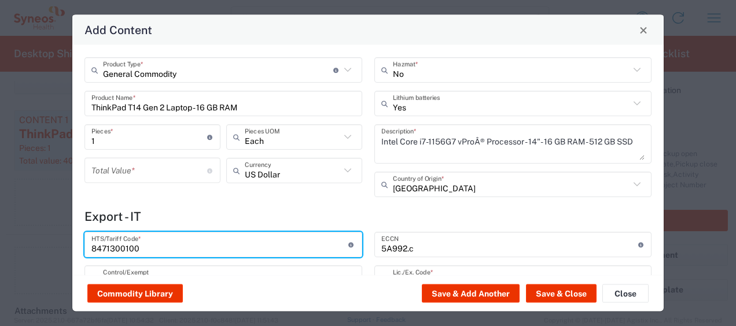
drag, startPoint x: 164, startPoint y: 248, endPoint x: 56, endPoint y: 240, distance: 108.5
click at [56, 240] on div "Add Content General Commodity Product Type * Document: Paper document generated…" at bounding box center [368, 163] width 736 height 326
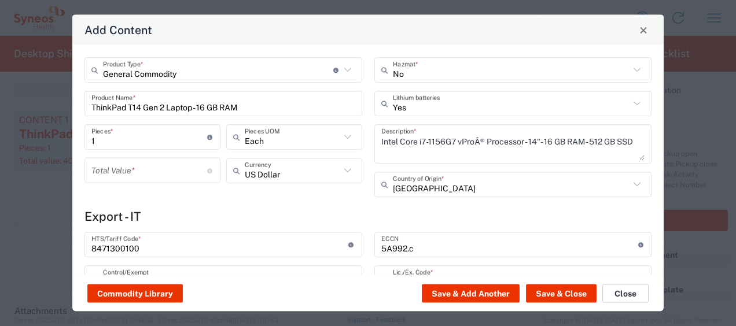
click at [618, 288] on button "Close" at bounding box center [625, 294] width 46 height 19
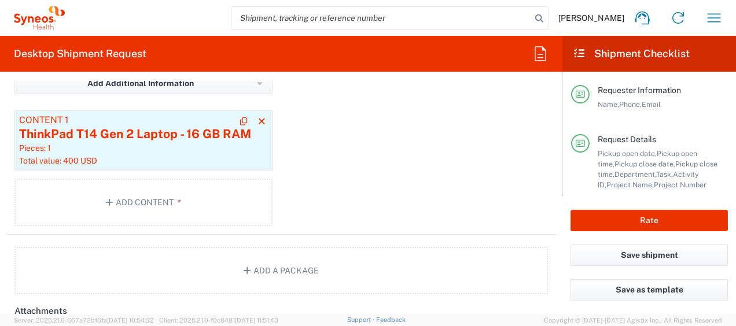
click at [168, 158] on div "Total value: 400 USD" at bounding box center [143, 161] width 249 height 10
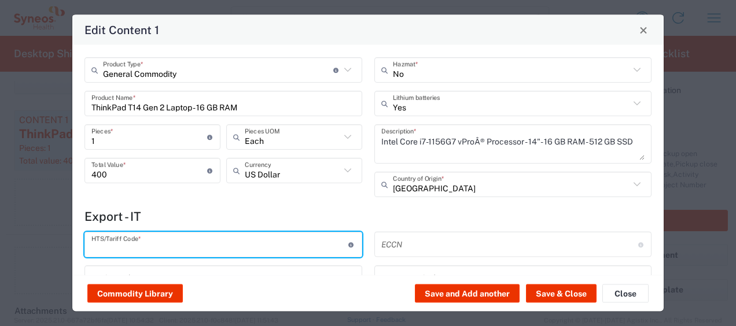
click at [143, 253] on input "text" at bounding box center [219, 244] width 257 height 20
paste input "8471300100"
click at [559, 296] on button "Save & Close" at bounding box center [561, 294] width 71 height 19
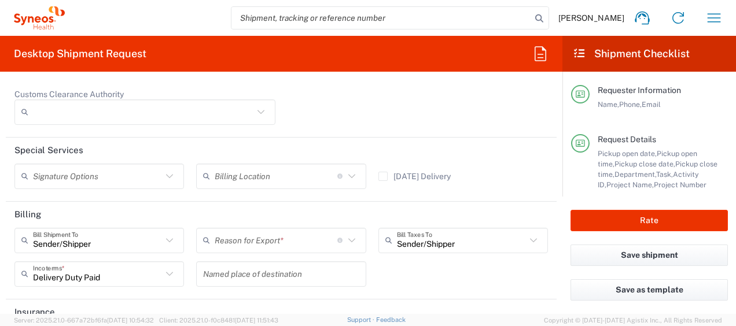
scroll to position [1832, 0]
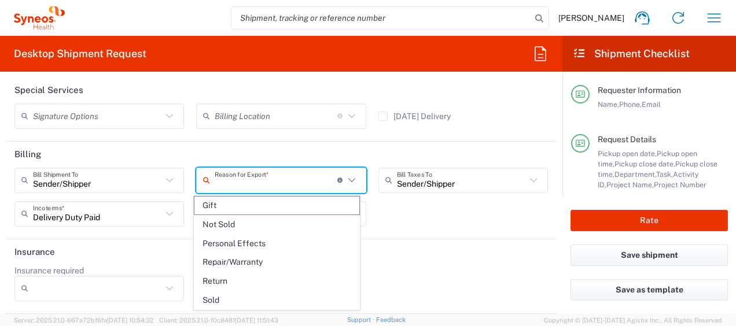
click at [304, 182] on input "text" at bounding box center [276, 180] width 123 height 20
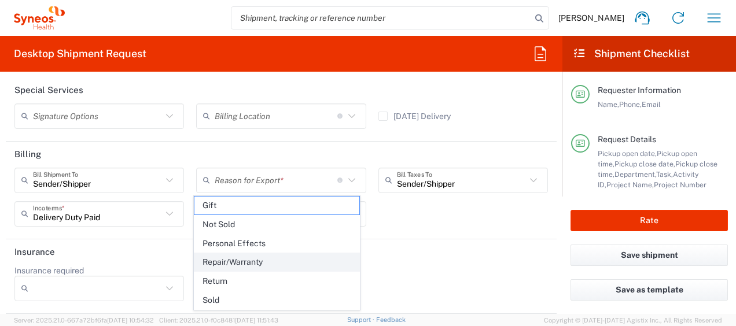
click at [289, 254] on span "Repair/Warranty" at bounding box center [276, 262] width 164 height 18
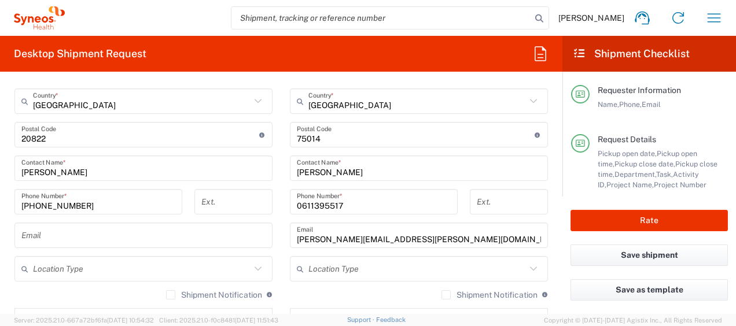
scroll to position [774, 0]
click at [598, 213] on button "Rate" at bounding box center [648, 220] width 157 height 21
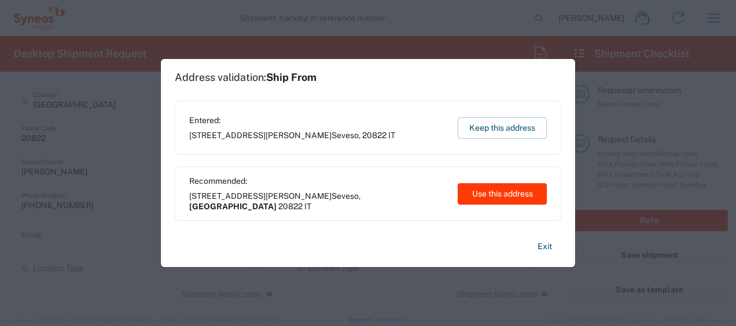
click at [488, 194] on button "Use this address" at bounding box center [502, 193] width 89 height 21
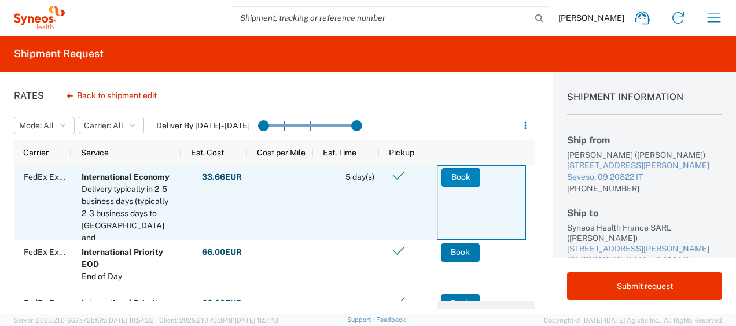
click at [448, 180] on button "Book" at bounding box center [460, 177] width 39 height 19
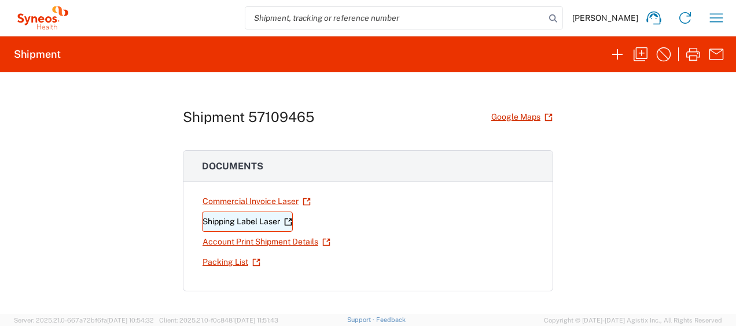
click at [249, 223] on link "Shipping Label Laser" at bounding box center [247, 222] width 91 height 20
